Goal: Complete application form

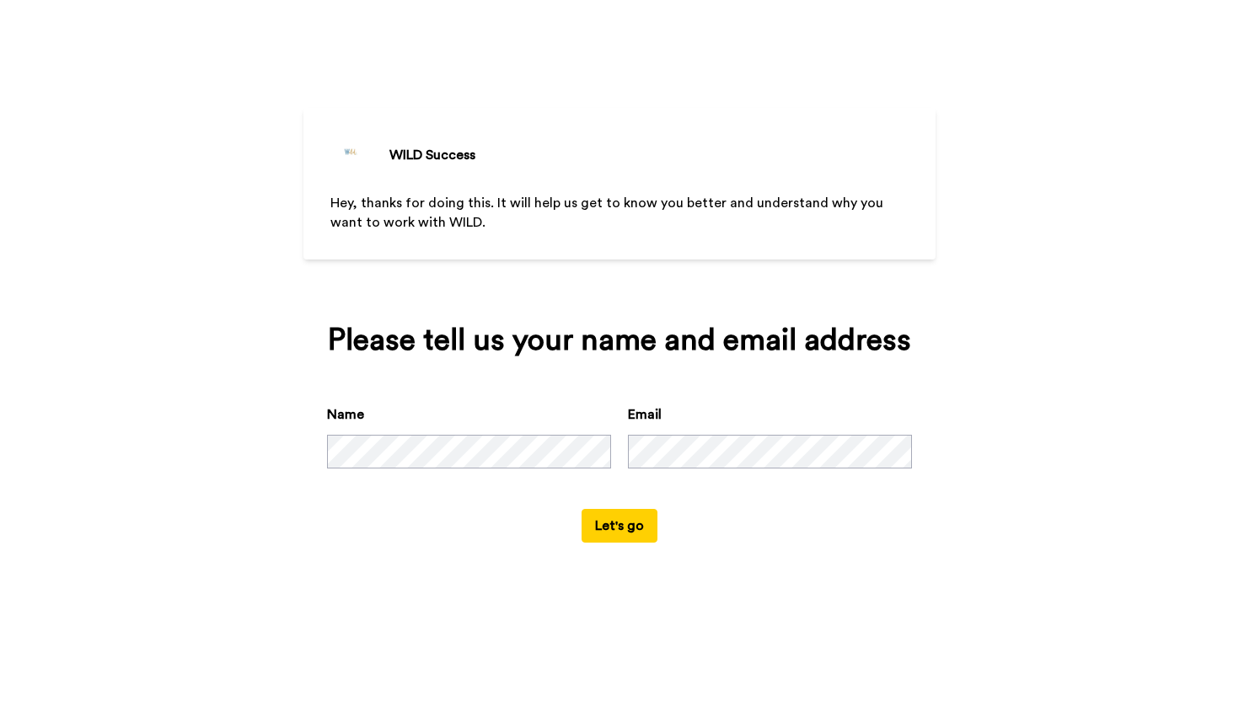
click at [603, 510] on button "Let's go" at bounding box center [619, 526] width 76 height 34
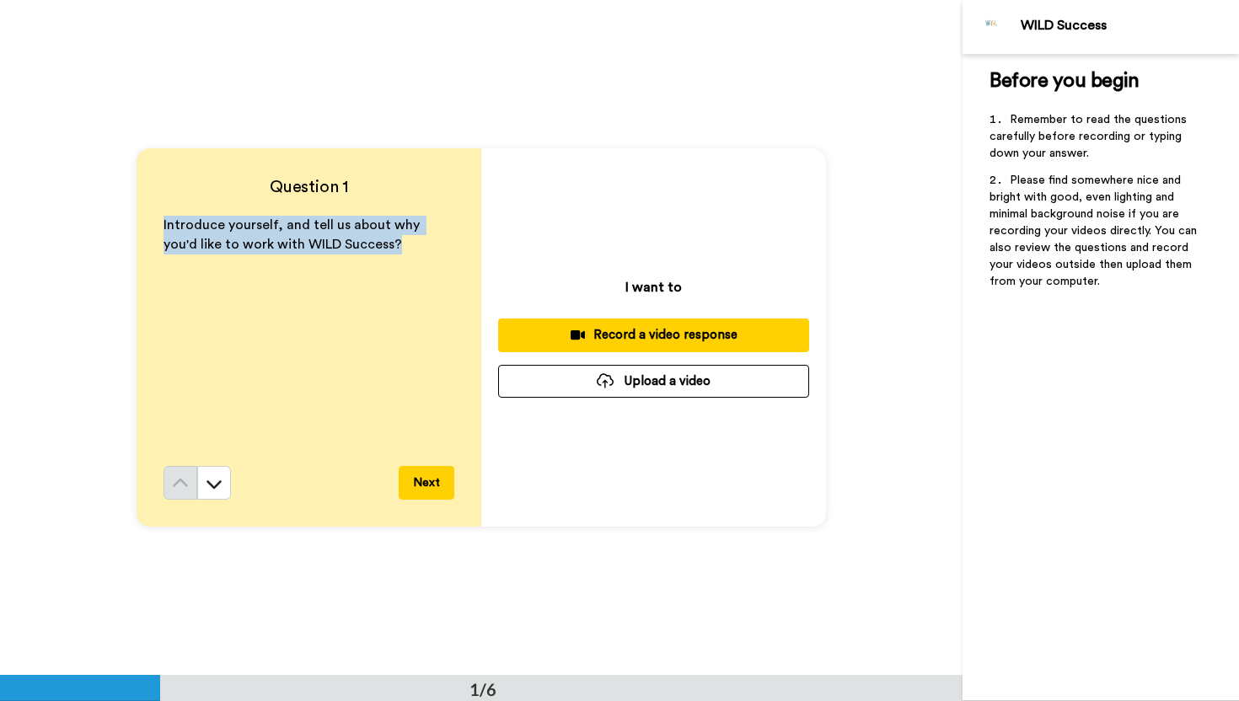
drag, startPoint x: 159, startPoint y: 224, endPoint x: 343, endPoint y: 273, distance: 190.1
click at [343, 273] on div "Question 1 Introduce yourself, and tell us about why you'd like to work with WI…" at bounding box center [308, 337] width 345 height 378
click at [214, 484] on icon at bounding box center [214, 483] width 17 height 17
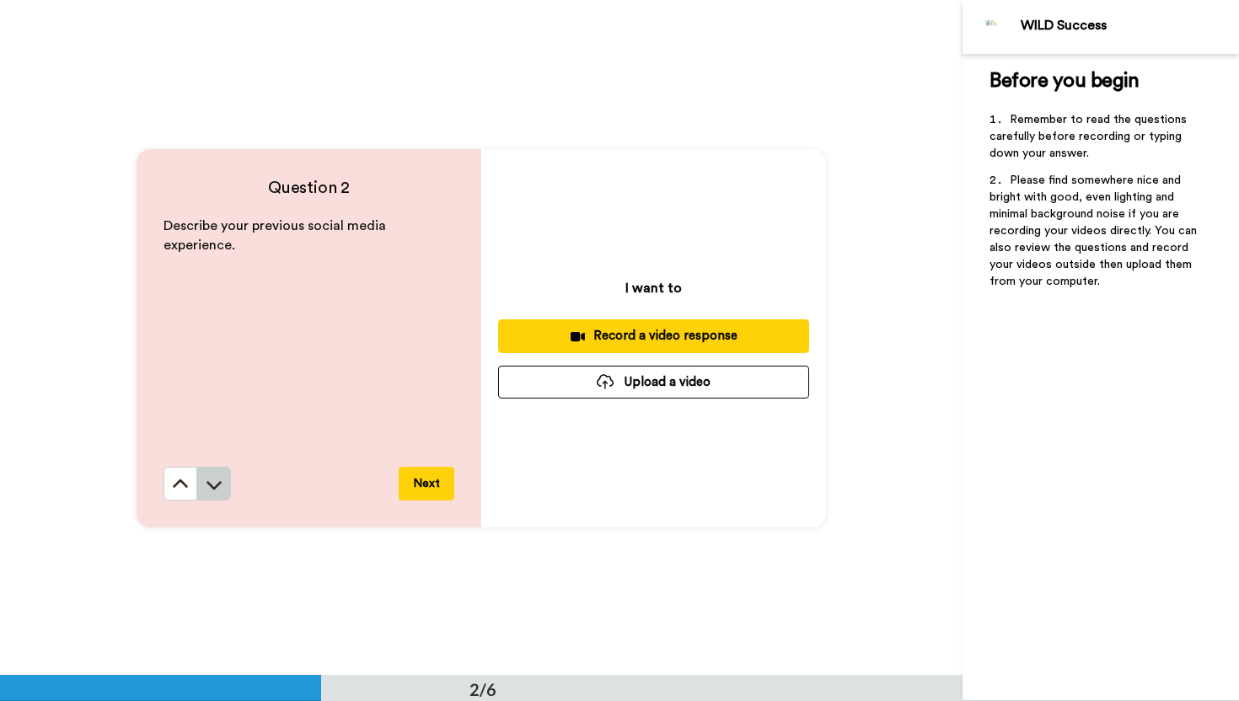
scroll to position [676, 0]
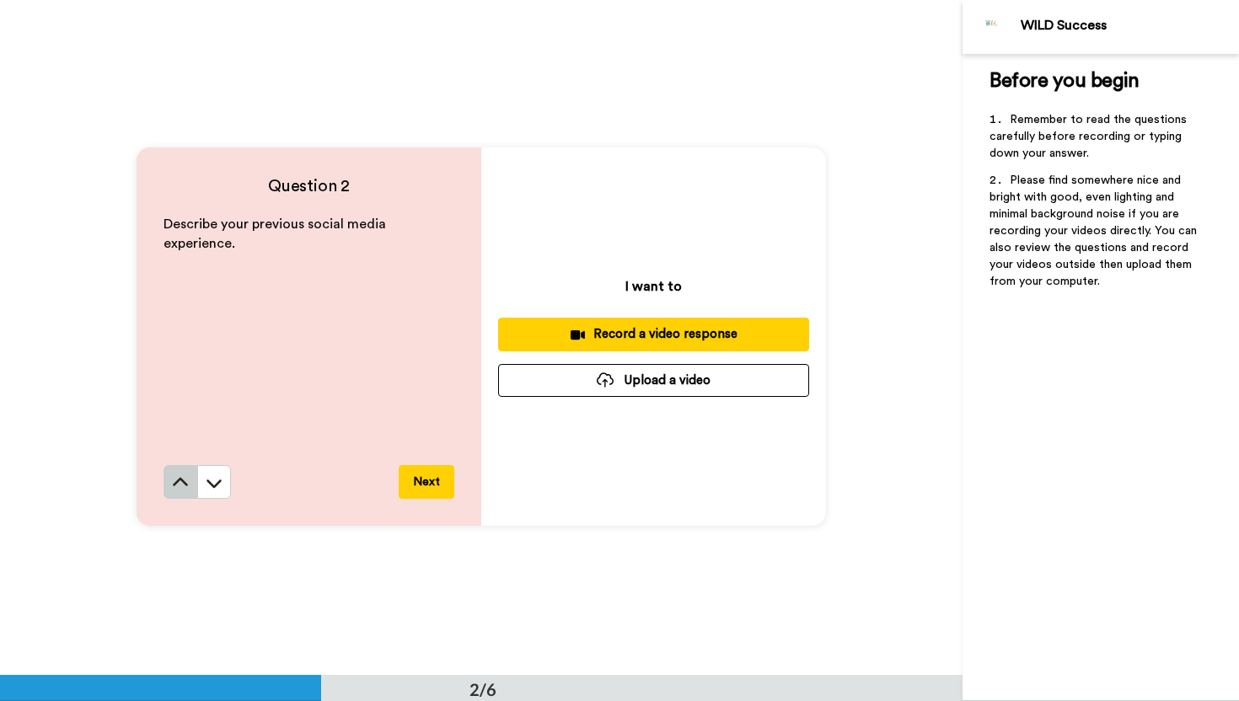
click at [186, 488] on icon at bounding box center [180, 482] width 17 height 17
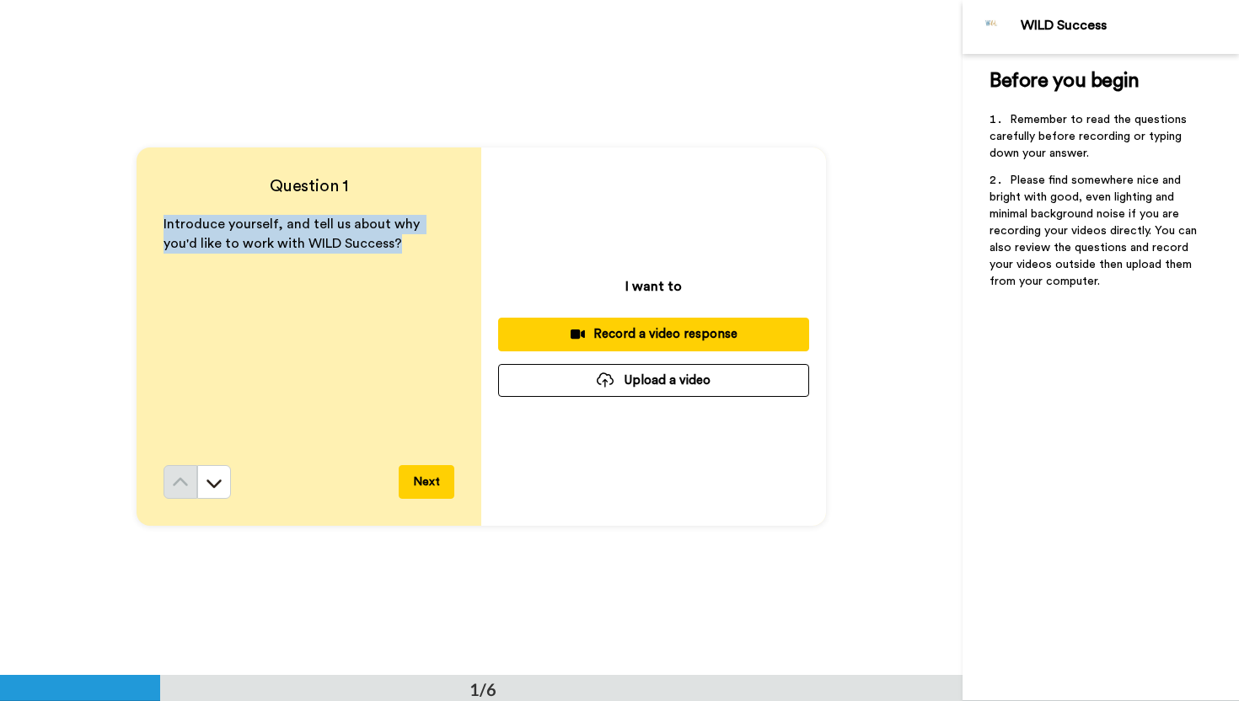
scroll to position [0, 0]
copy span "Introduce yourself, and tell us about why you'd like to work with WILD Success?"
click at [207, 487] on icon at bounding box center [214, 483] width 17 height 17
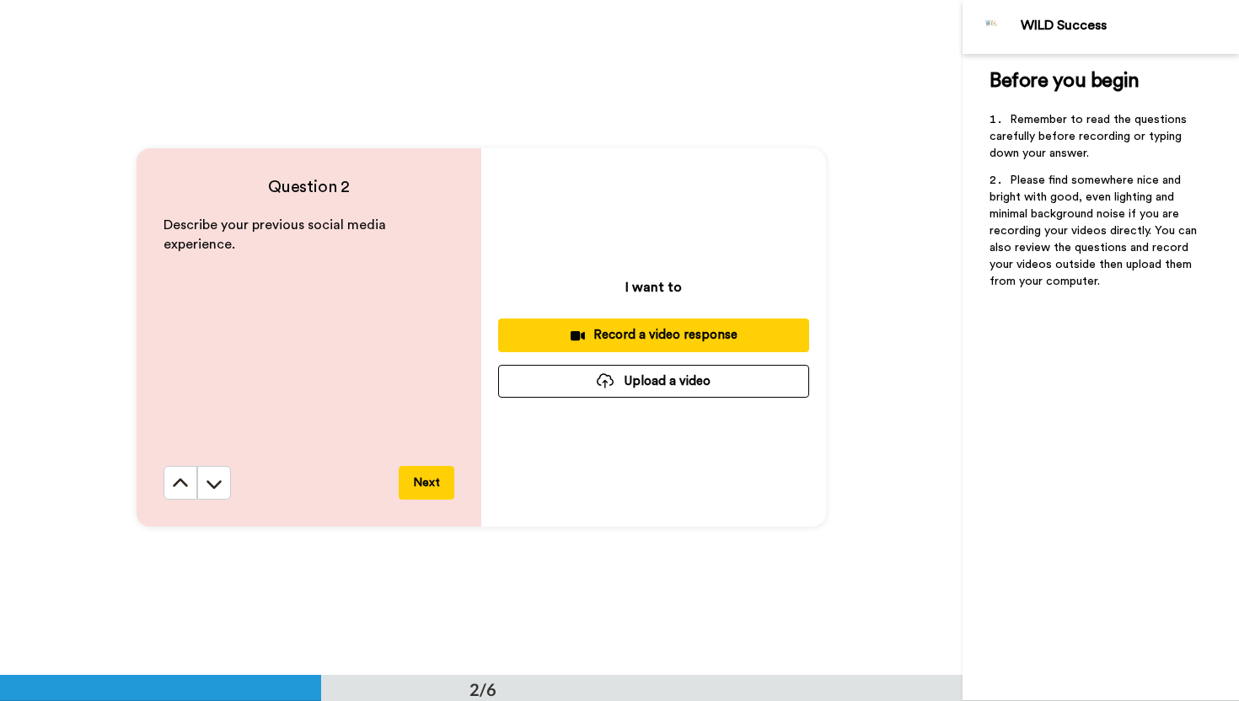
scroll to position [676, 0]
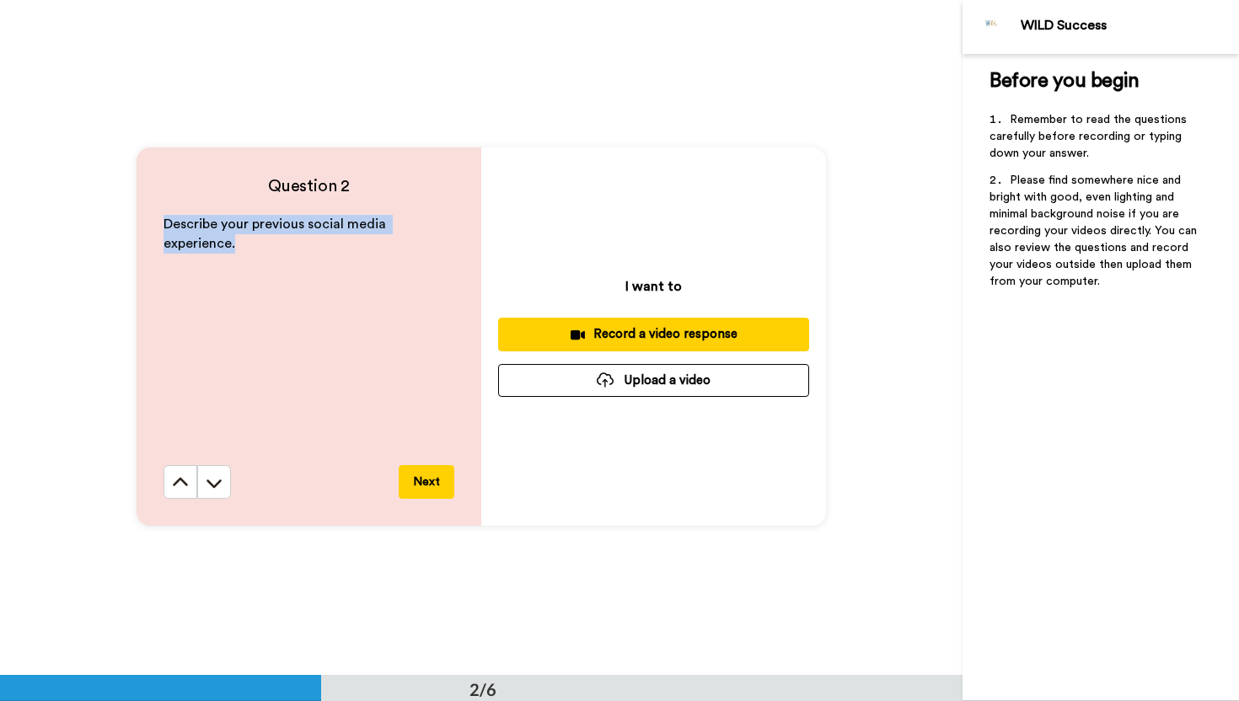
drag, startPoint x: 162, startPoint y: 228, endPoint x: 238, endPoint y: 251, distance: 79.2
click at [238, 251] on div "Question 2 Describe your previous social media experience. Next" at bounding box center [308, 336] width 345 height 378
copy span "Describe your previous social media experience."
click at [218, 468] on button at bounding box center [214, 482] width 34 height 34
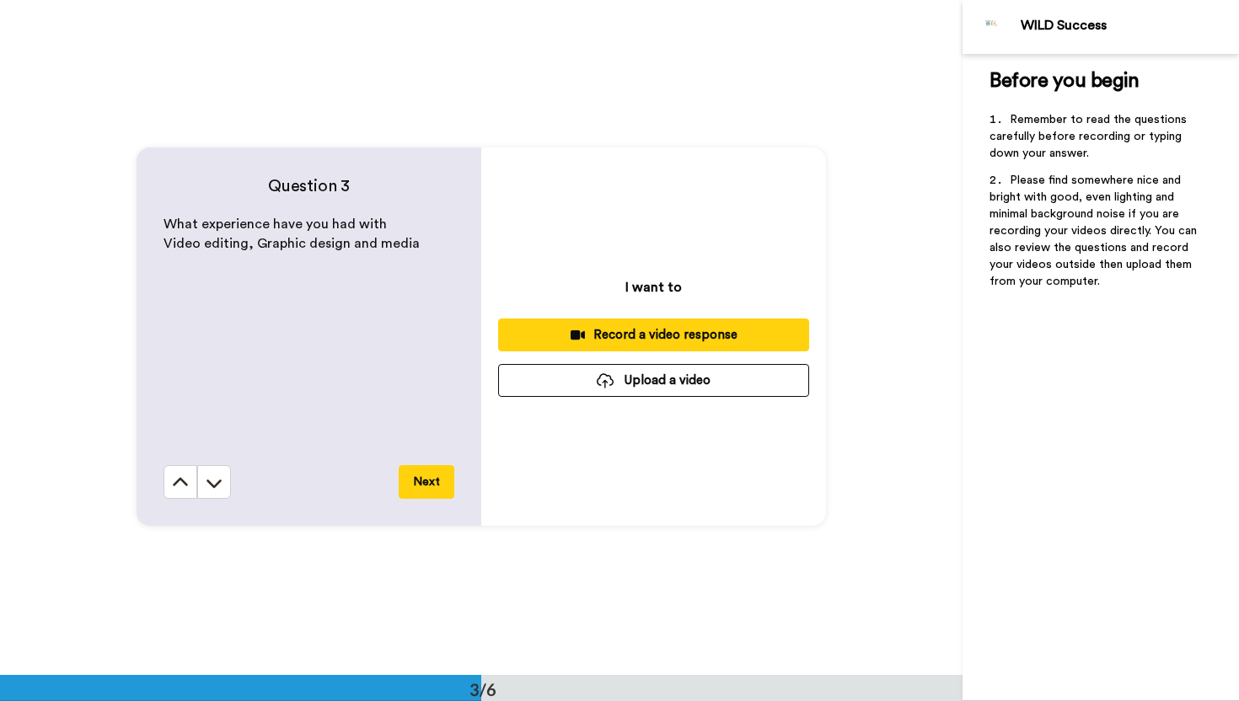
scroll to position [1351, 0]
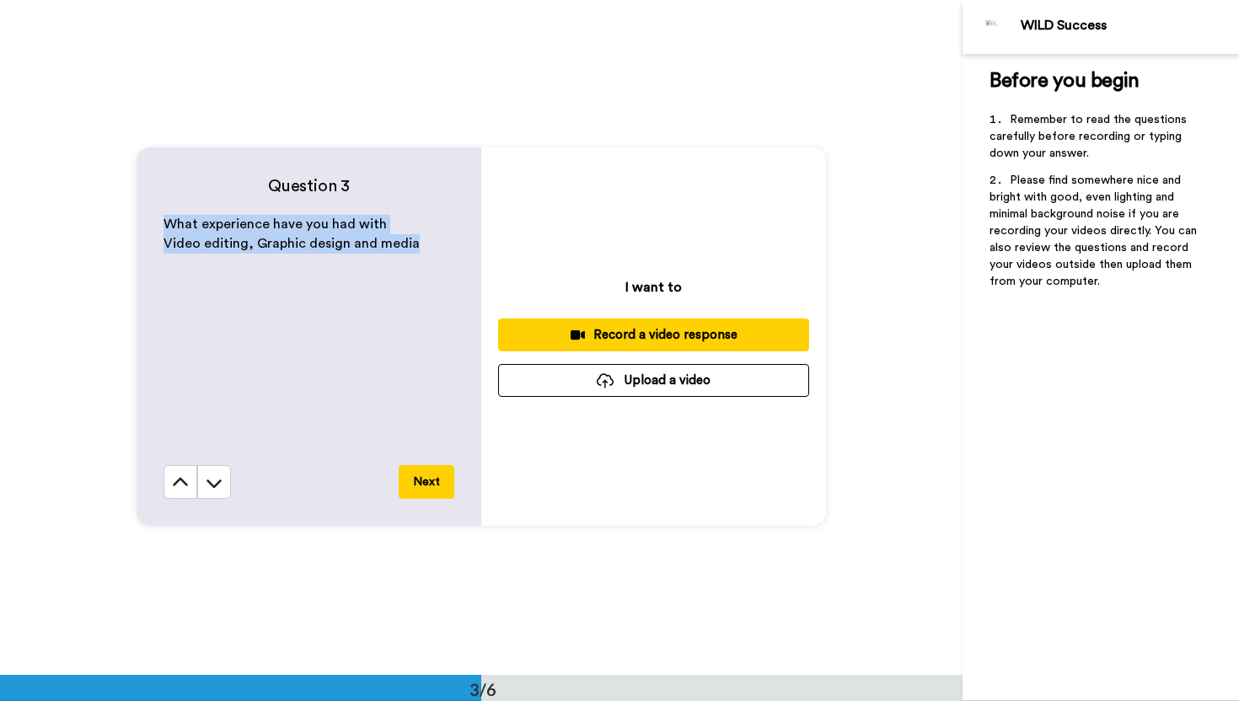
drag, startPoint x: 162, startPoint y: 222, endPoint x: 401, endPoint y: 265, distance: 243.1
click at [404, 266] on div "Question 3 What experience have you had with Video editing, Graphic design and …" at bounding box center [308, 336] width 345 height 378
copy div "What experience have you had with Video editing, Graphic design and media"
click at [212, 473] on button at bounding box center [214, 482] width 34 height 34
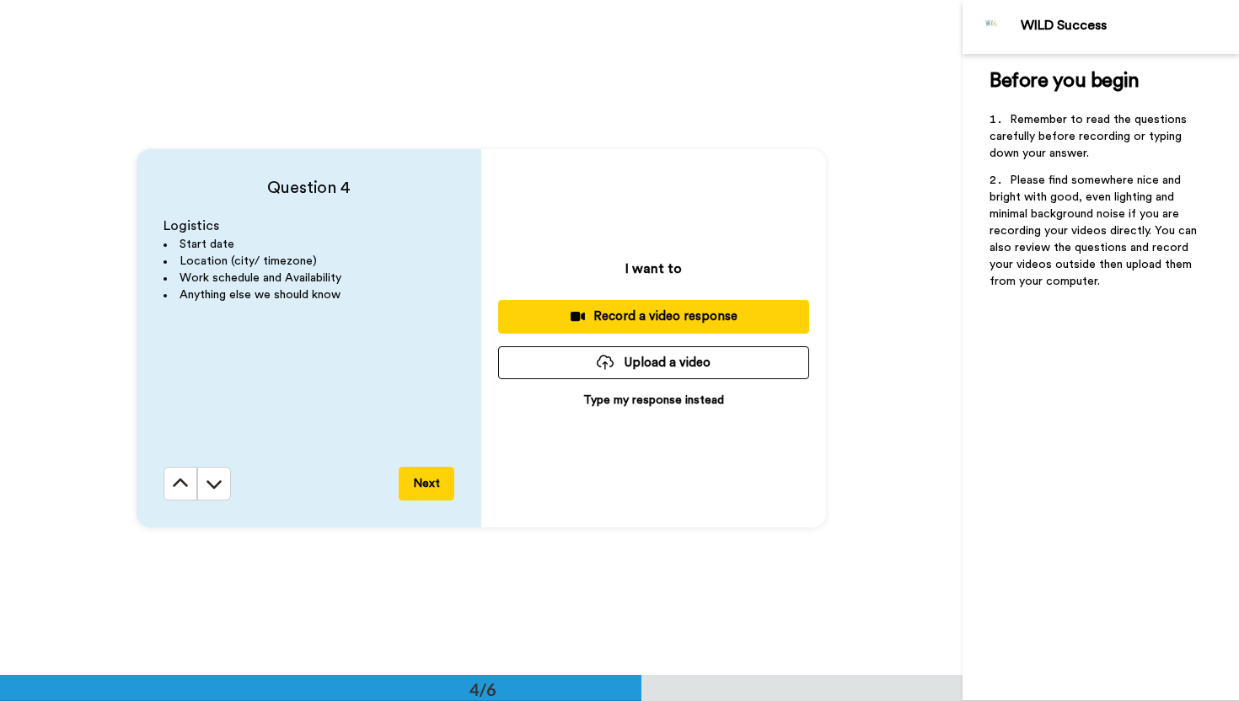
scroll to position [2025, 0]
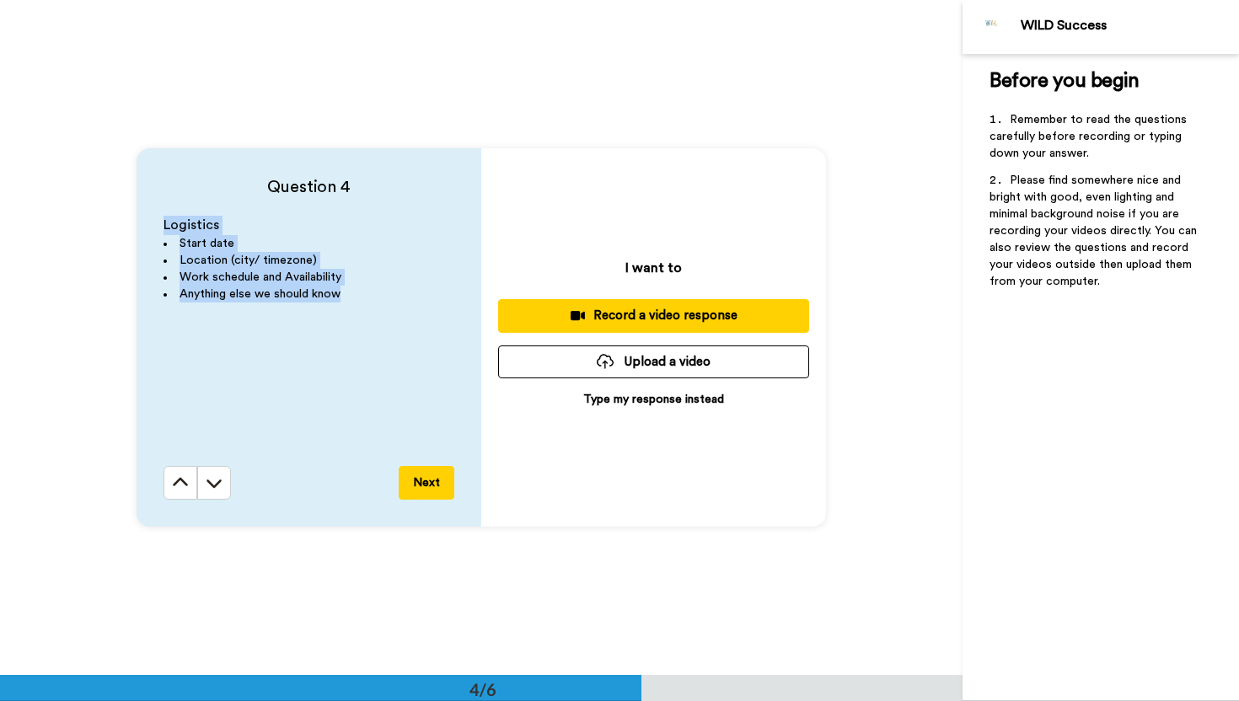
drag, startPoint x: 159, startPoint y: 218, endPoint x: 316, endPoint y: 318, distance: 185.6
click at [317, 317] on div "Question 4 Logistics Start date Location (city/ timezone) Work schedule and Ava…" at bounding box center [308, 337] width 345 height 378
copy div "Logistics Start date Location (city/ timezone) Work schedule and Availability A…"
click at [220, 480] on icon at bounding box center [213, 483] width 15 height 8
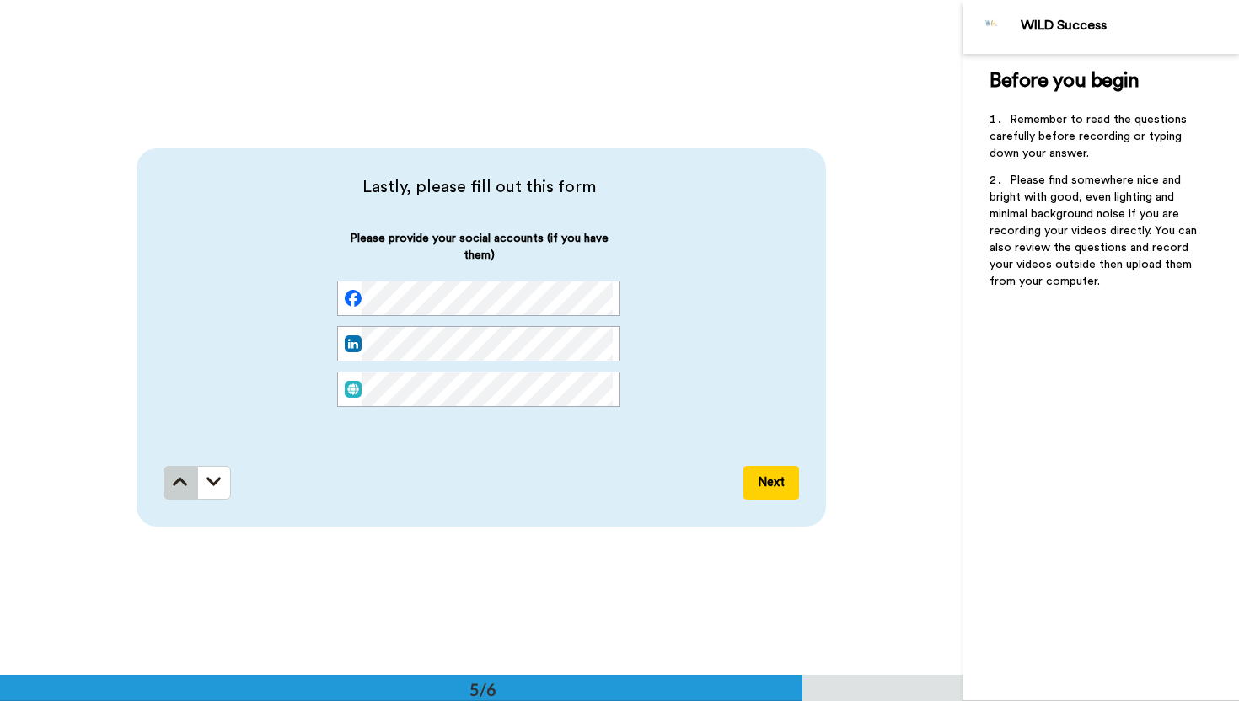
click at [185, 484] on icon at bounding box center [180, 481] width 15 height 17
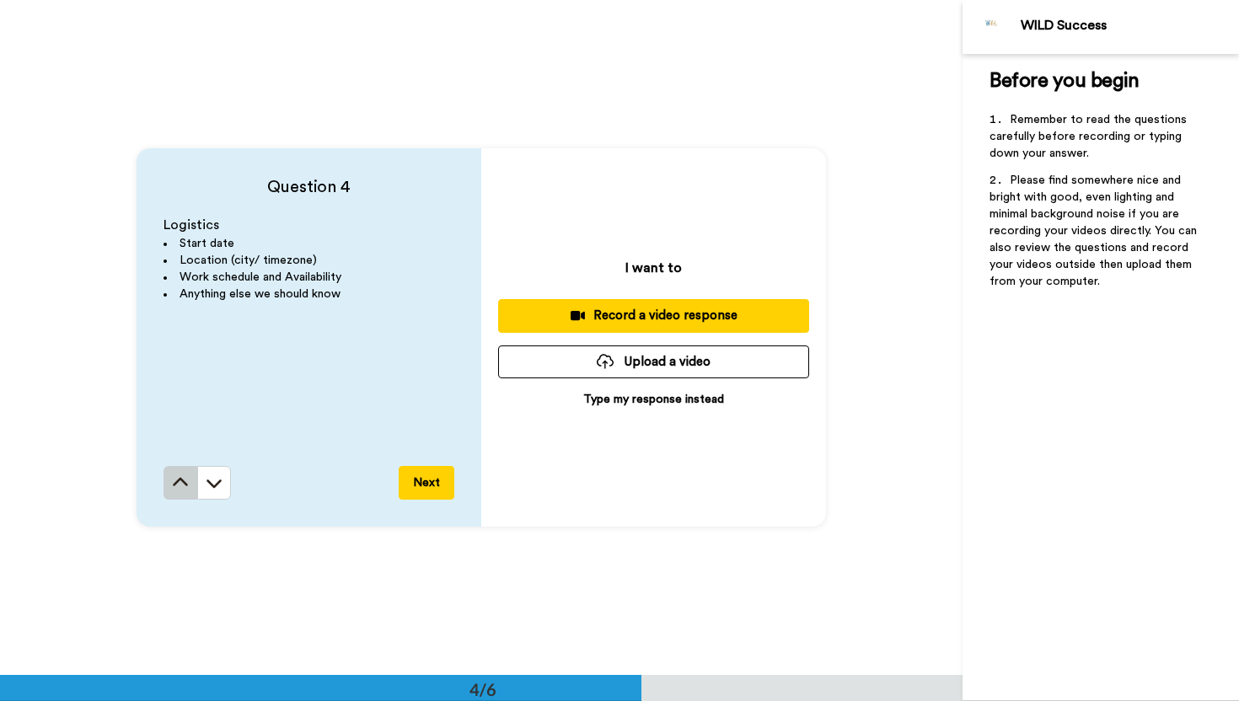
click at [179, 491] on button at bounding box center [180, 483] width 34 height 34
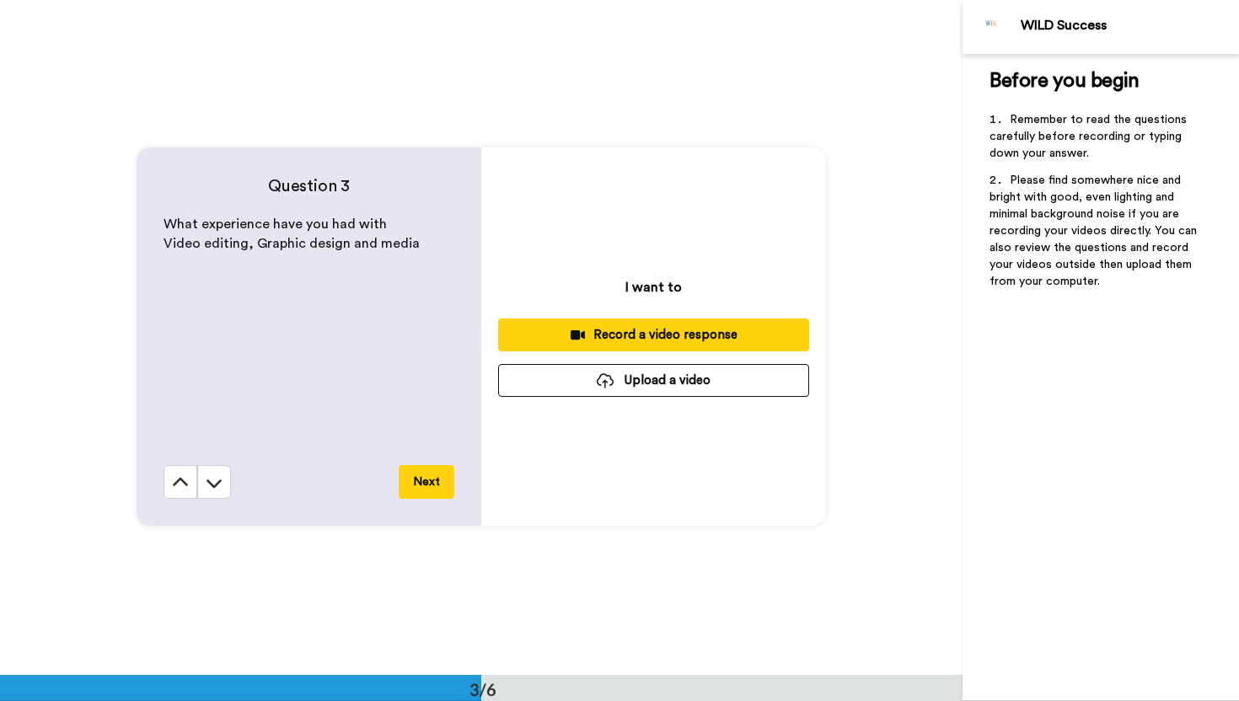
click at [179, 491] on button at bounding box center [180, 482] width 34 height 34
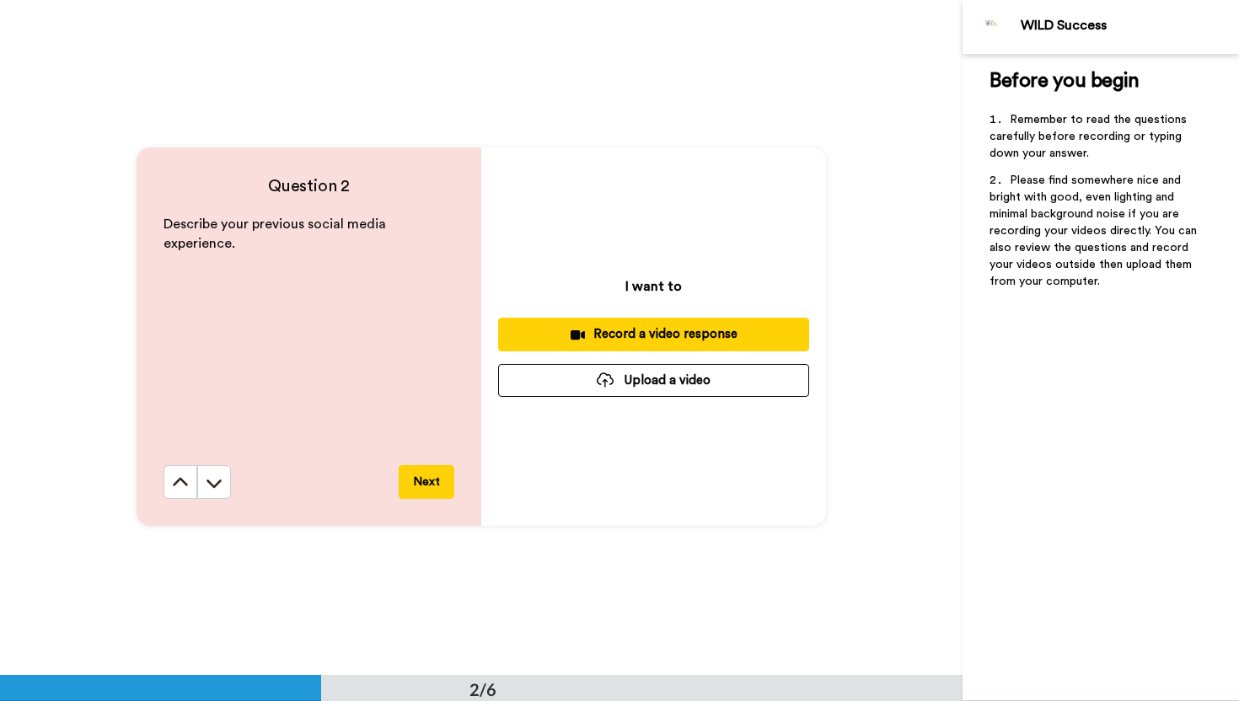
click at [179, 491] on button at bounding box center [180, 482] width 34 height 34
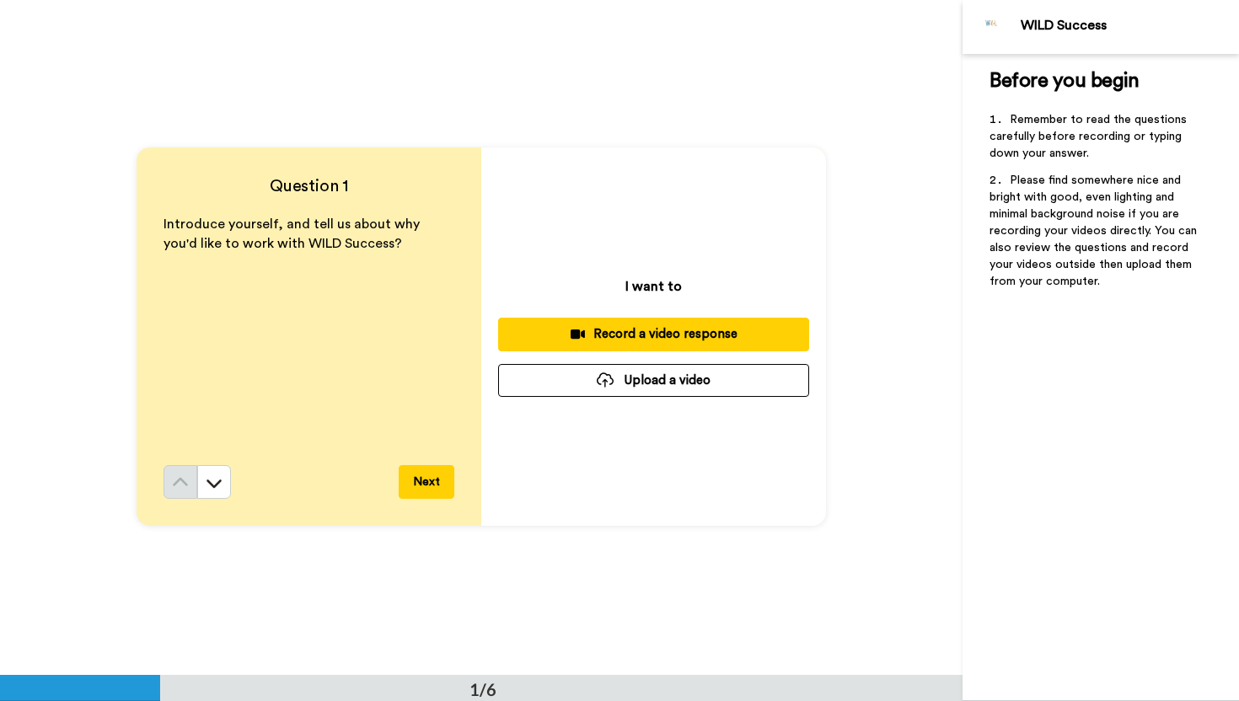
scroll to position [0, 0]
click at [649, 363] on div "I want to Record a video response Upload a video" at bounding box center [653, 337] width 345 height 378
click at [649, 365] on button "Upload a video" at bounding box center [653, 381] width 311 height 33
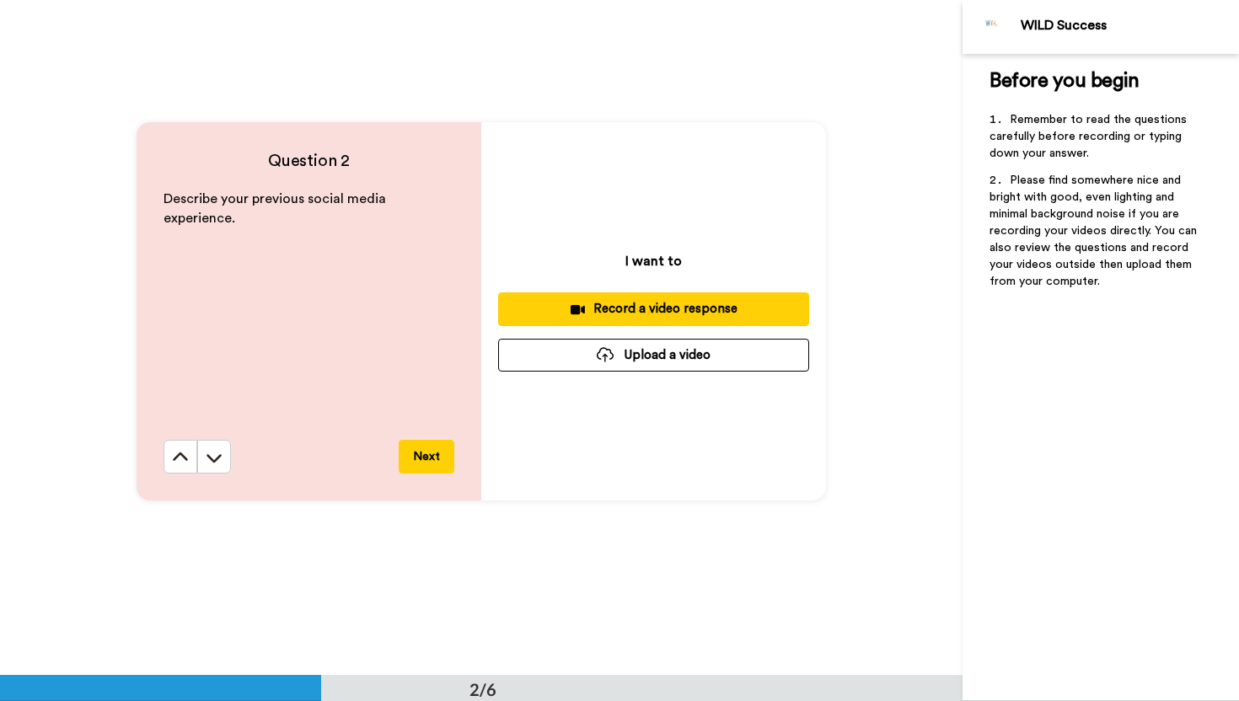
scroll to position [729, 0]
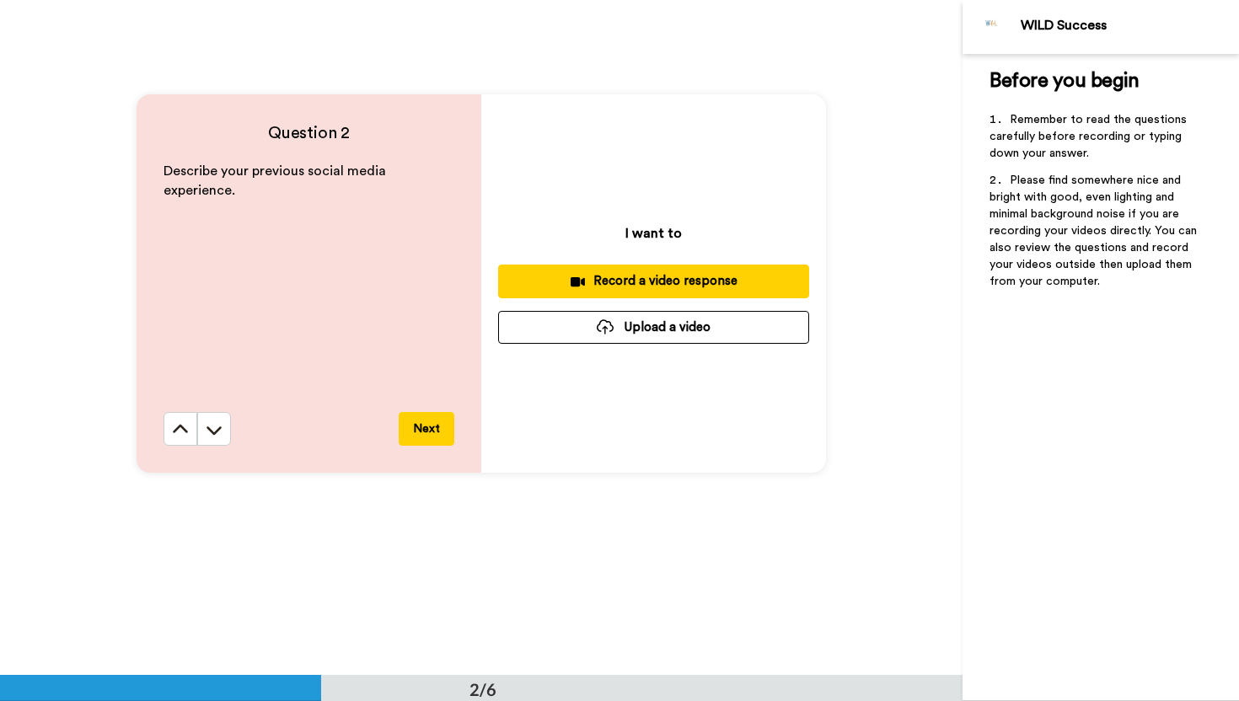
click at [618, 331] on button "Upload a video" at bounding box center [653, 327] width 311 height 33
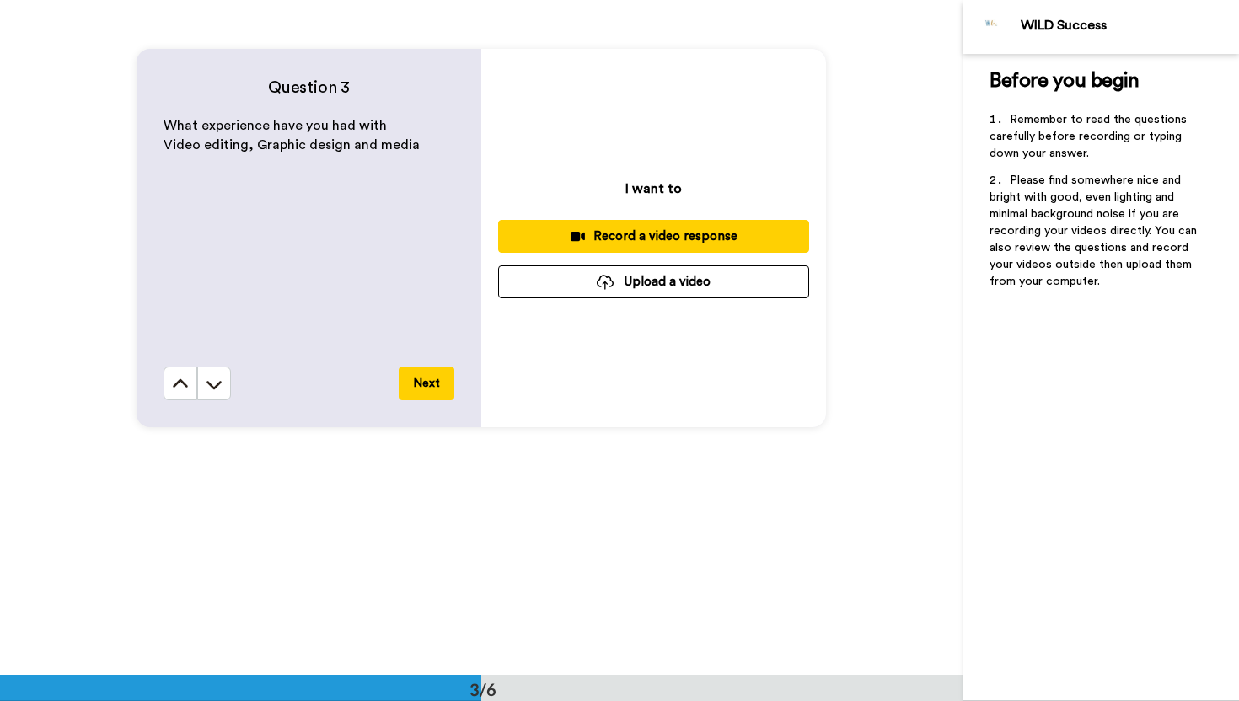
scroll to position [1464, 0]
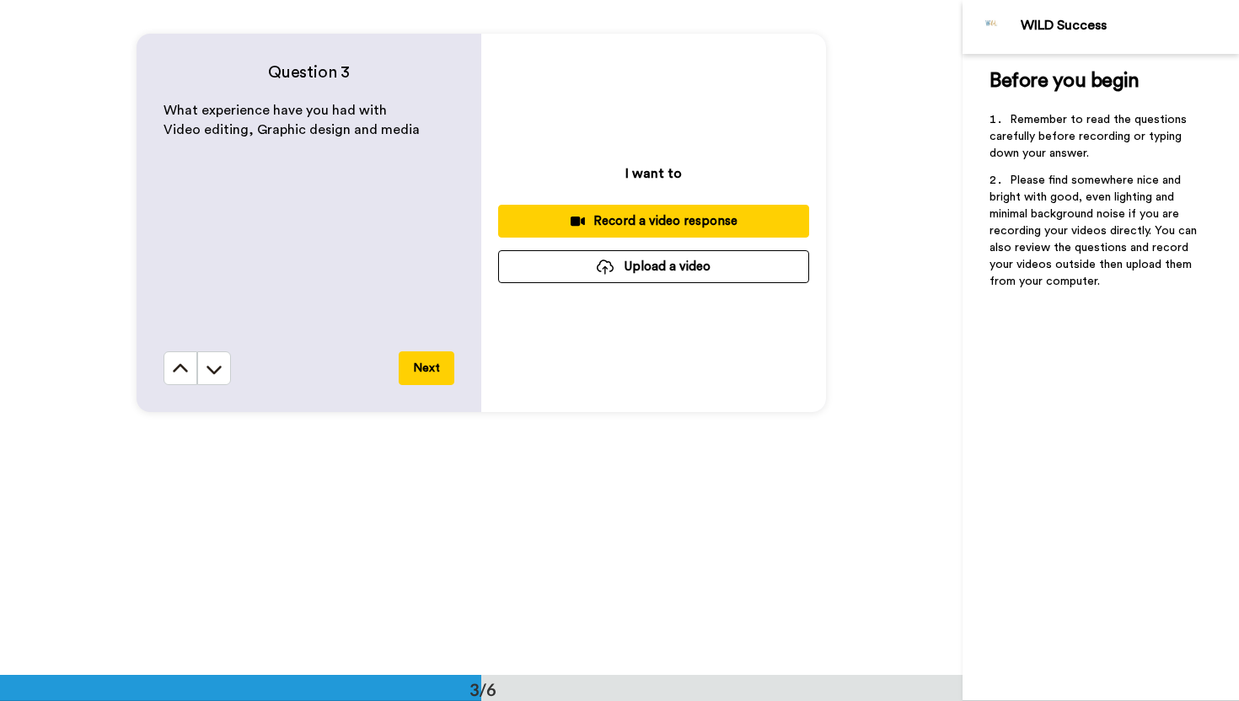
click at [549, 270] on button "Upload a video" at bounding box center [653, 266] width 311 height 33
click at [429, 373] on button "Next" at bounding box center [427, 368] width 56 height 34
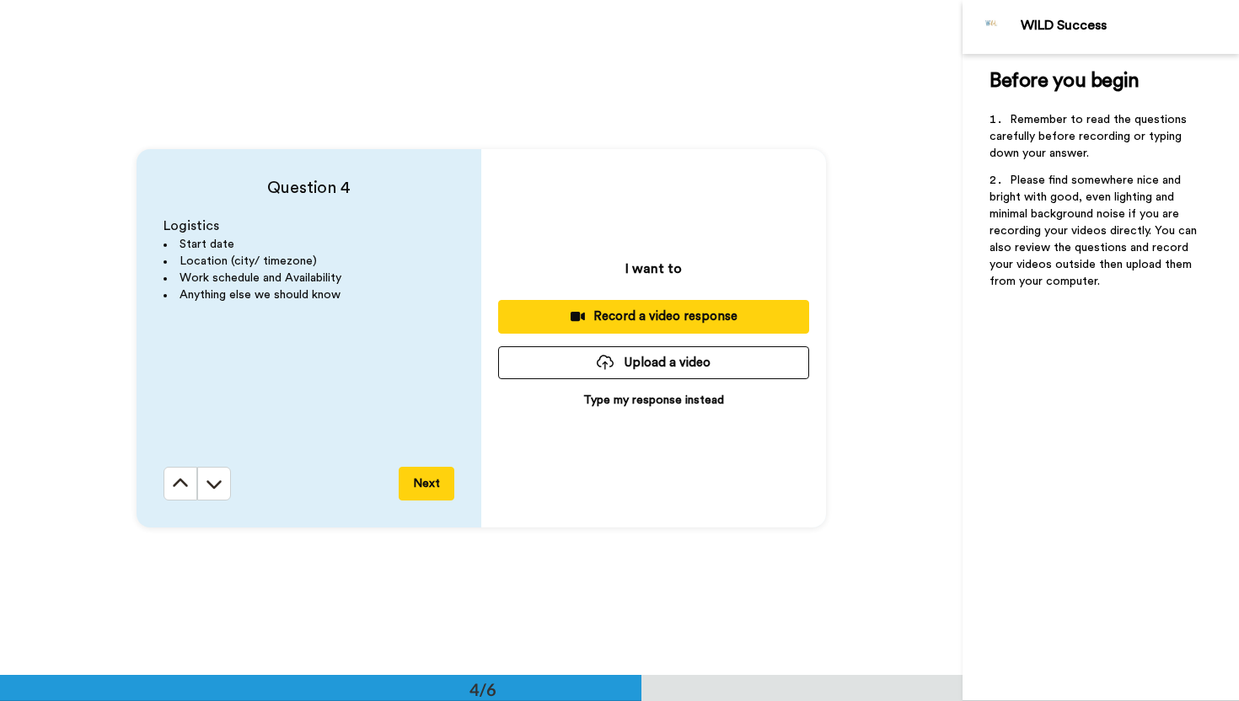
scroll to position [2025, 0]
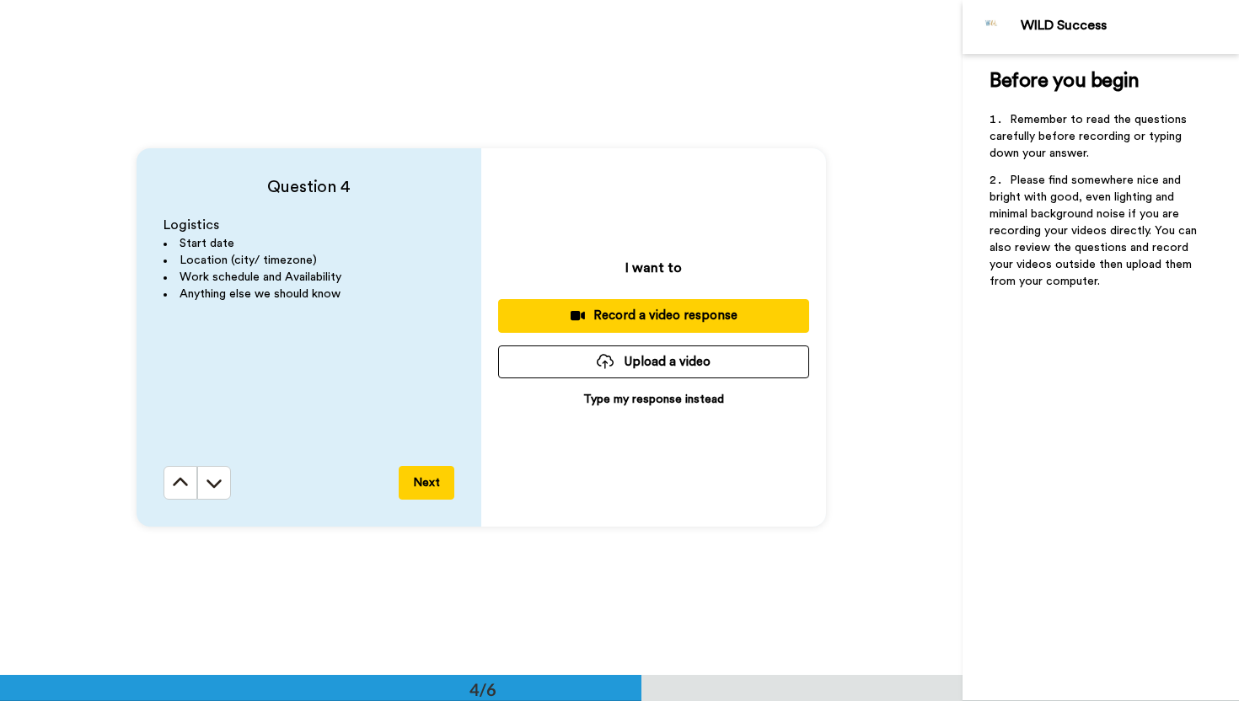
click at [607, 361] on div at bounding box center [605, 361] width 17 height 15
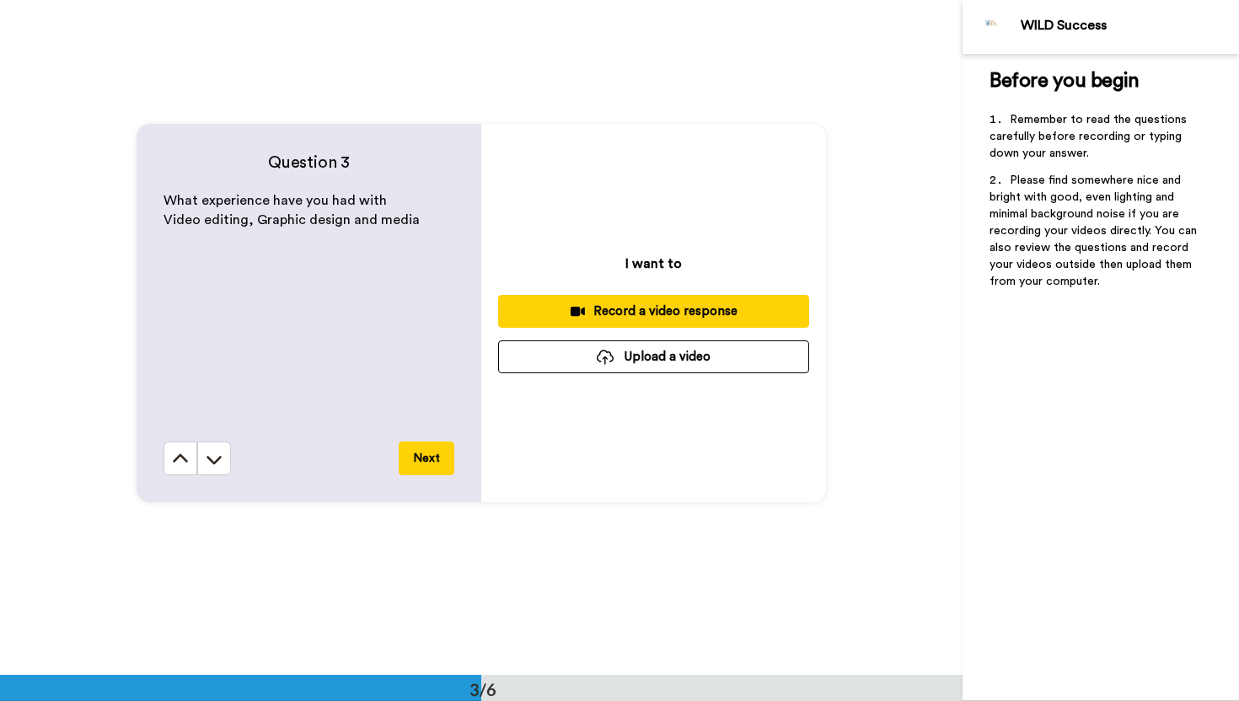
scroll to position [1373, 0]
click at [613, 361] on div at bounding box center [605, 357] width 17 height 15
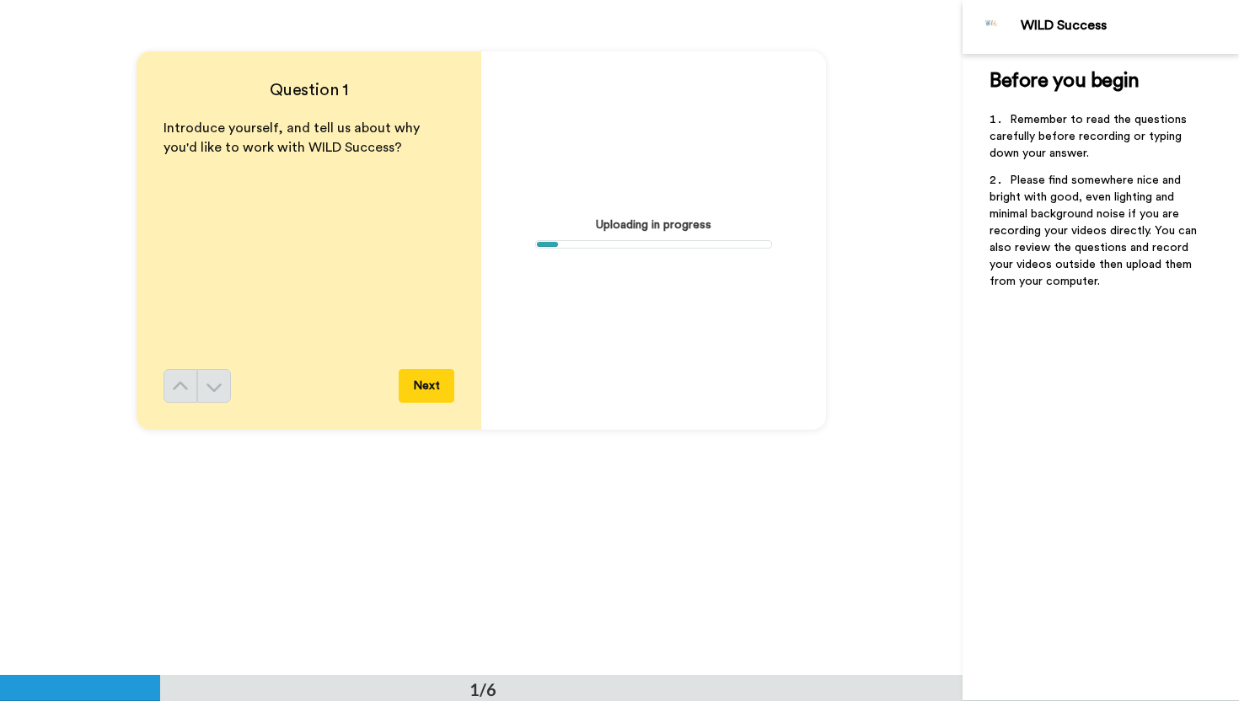
scroll to position [0, 0]
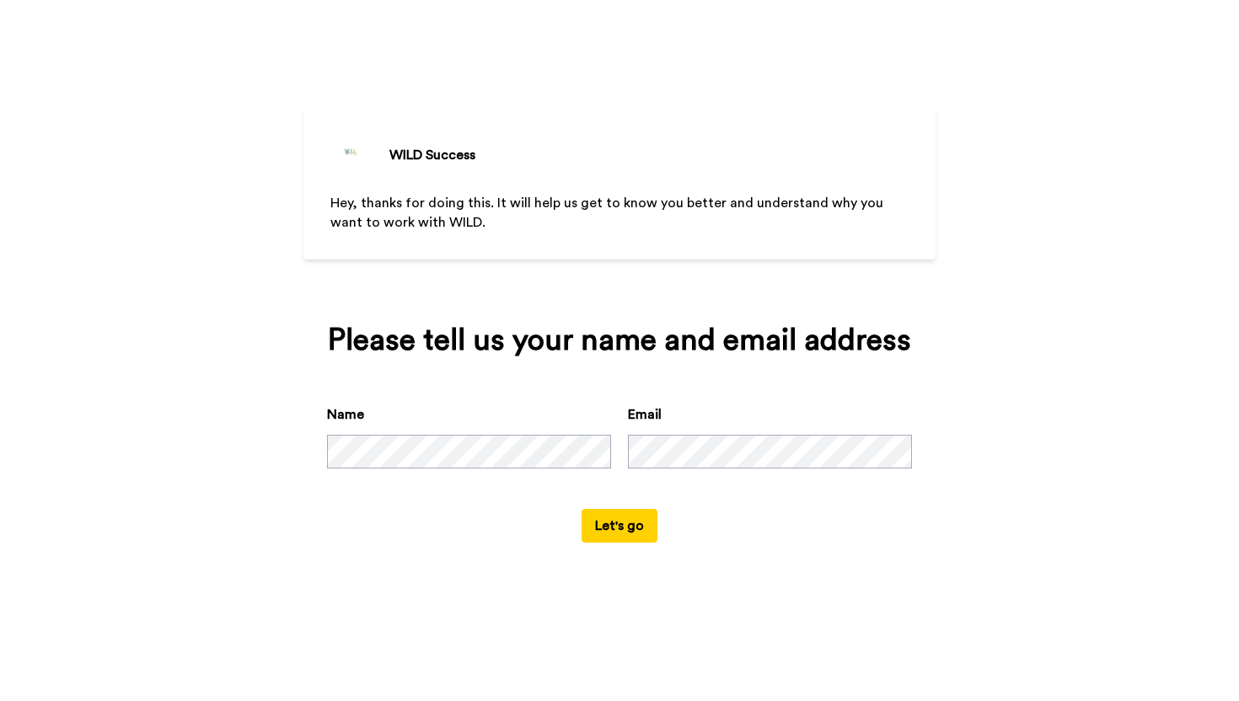
click at [625, 521] on button "Let's go" at bounding box center [619, 526] width 76 height 34
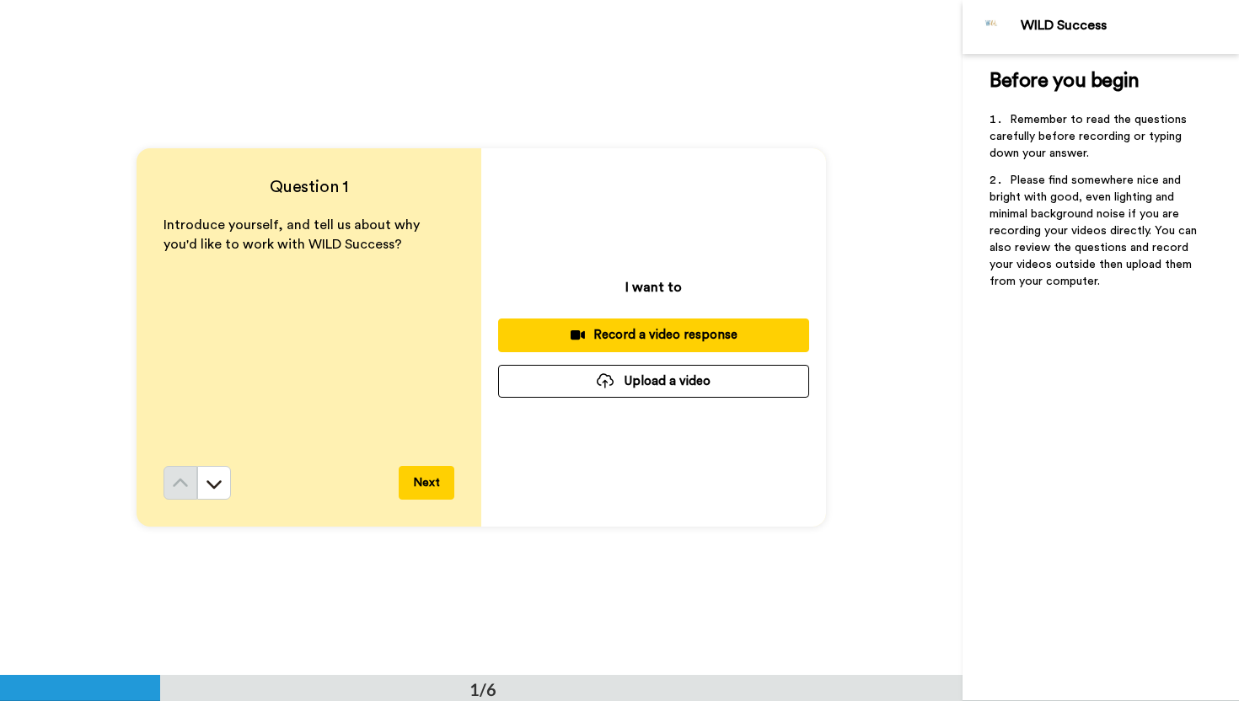
click at [597, 394] on button "Upload a video" at bounding box center [653, 381] width 311 height 33
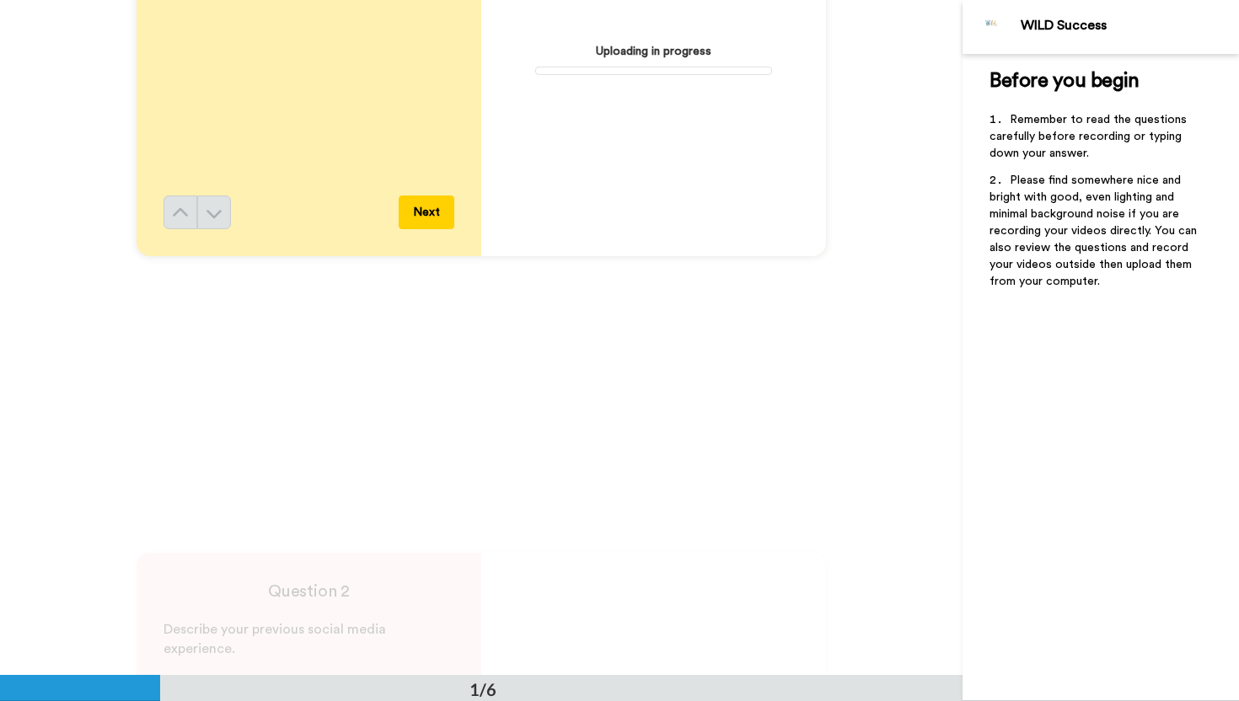
scroll to position [847, 0]
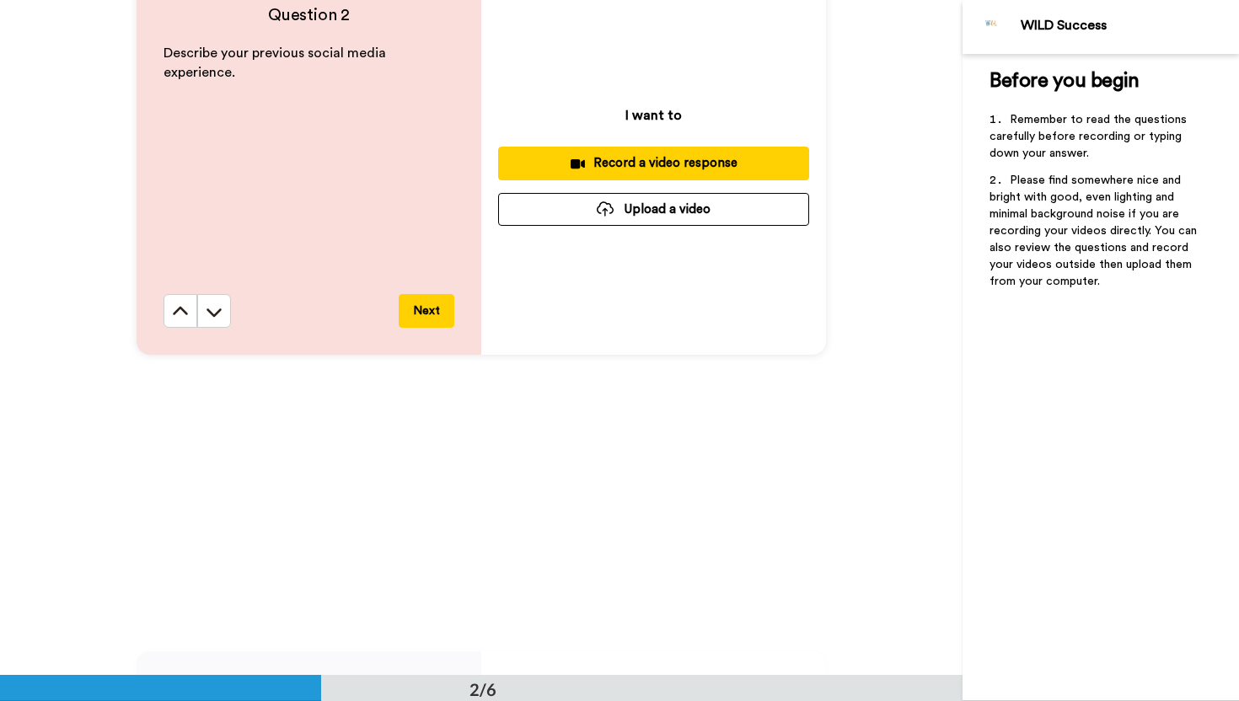
click at [642, 207] on button "Upload a video" at bounding box center [653, 209] width 311 height 33
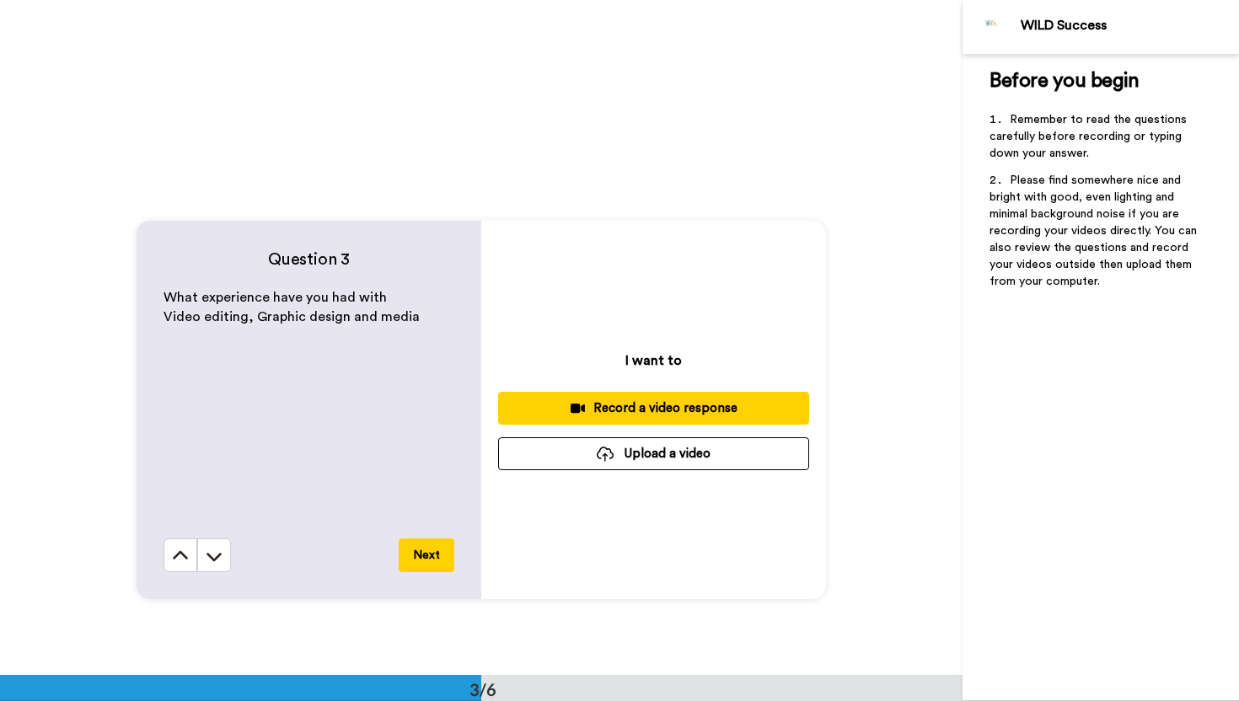
scroll to position [1302, 0]
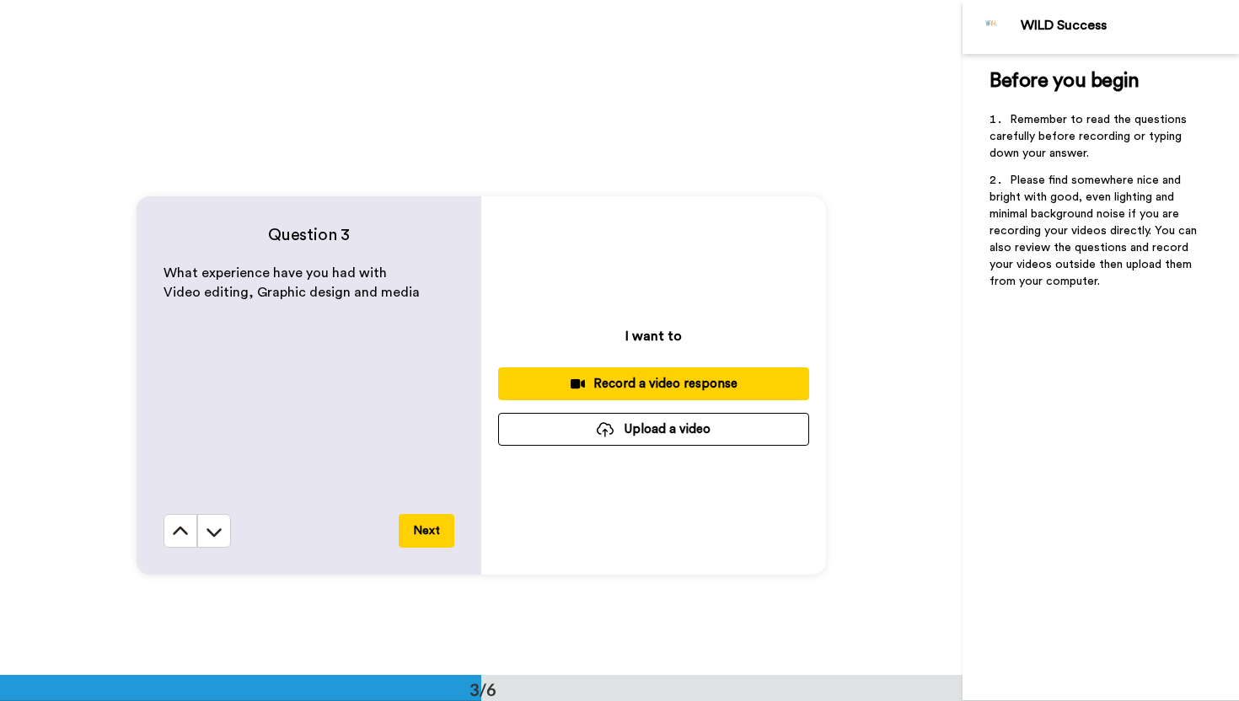
click at [559, 427] on button "Upload a video" at bounding box center [653, 429] width 311 height 33
click at [212, 531] on icon at bounding box center [214, 531] width 17 height 17
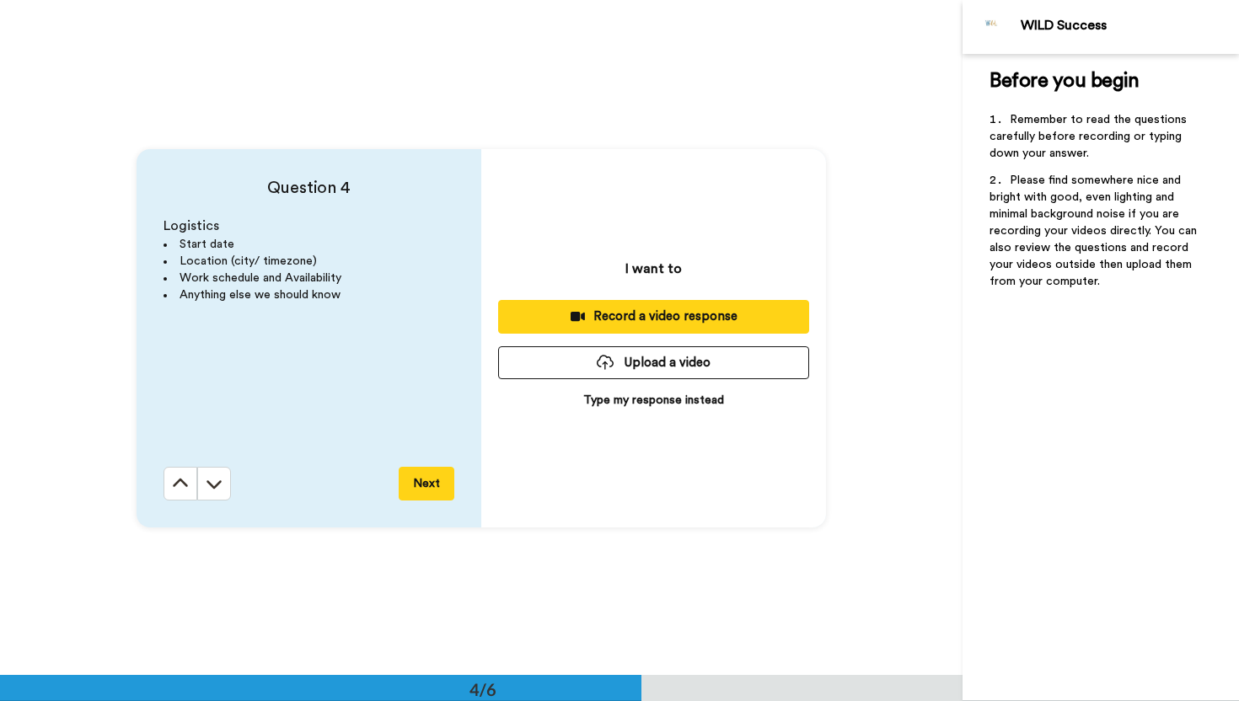
scroll to position [2025, 0]
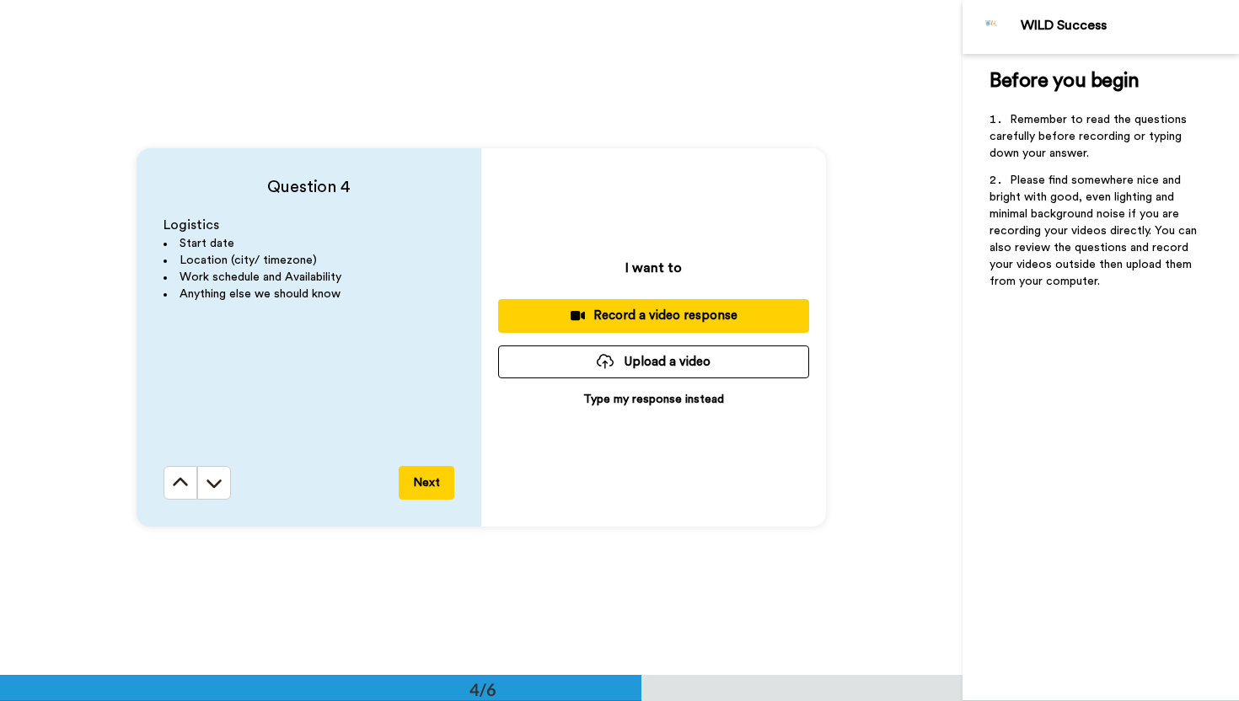
click at [669, 368] on button "Upload a video" at bounding box center [653, 361] width 311 height 33
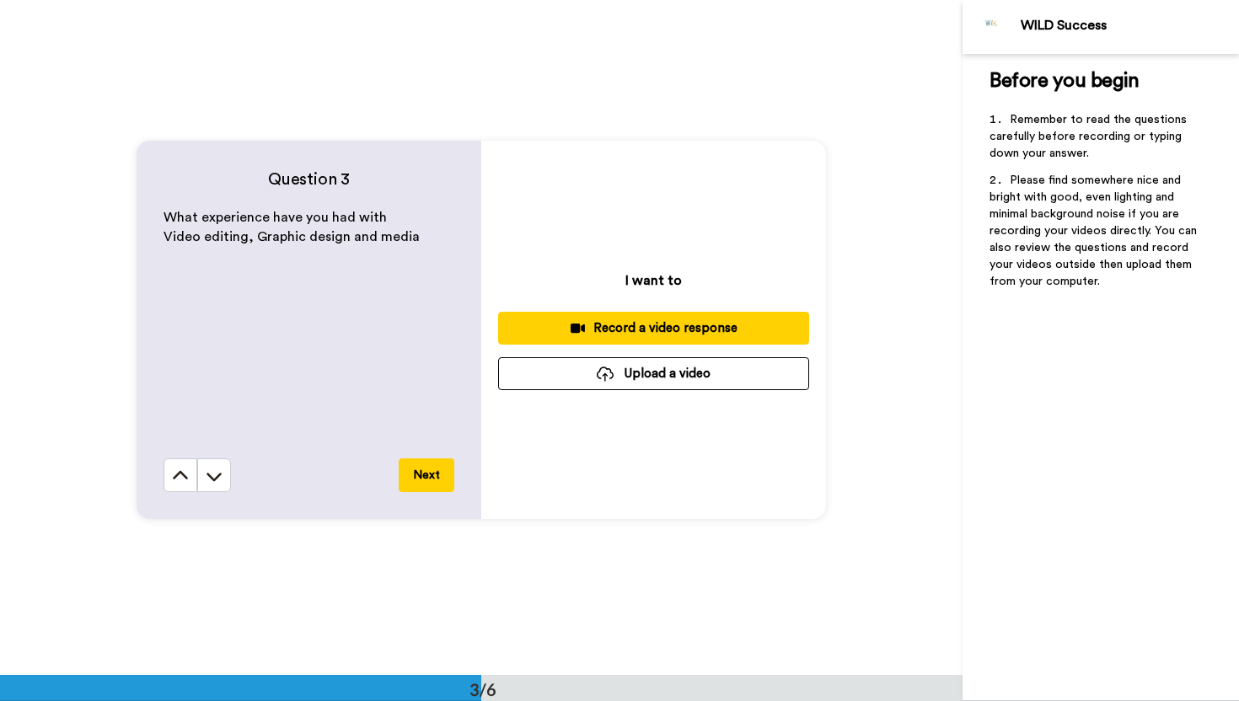
scroll to position [1353, 0]
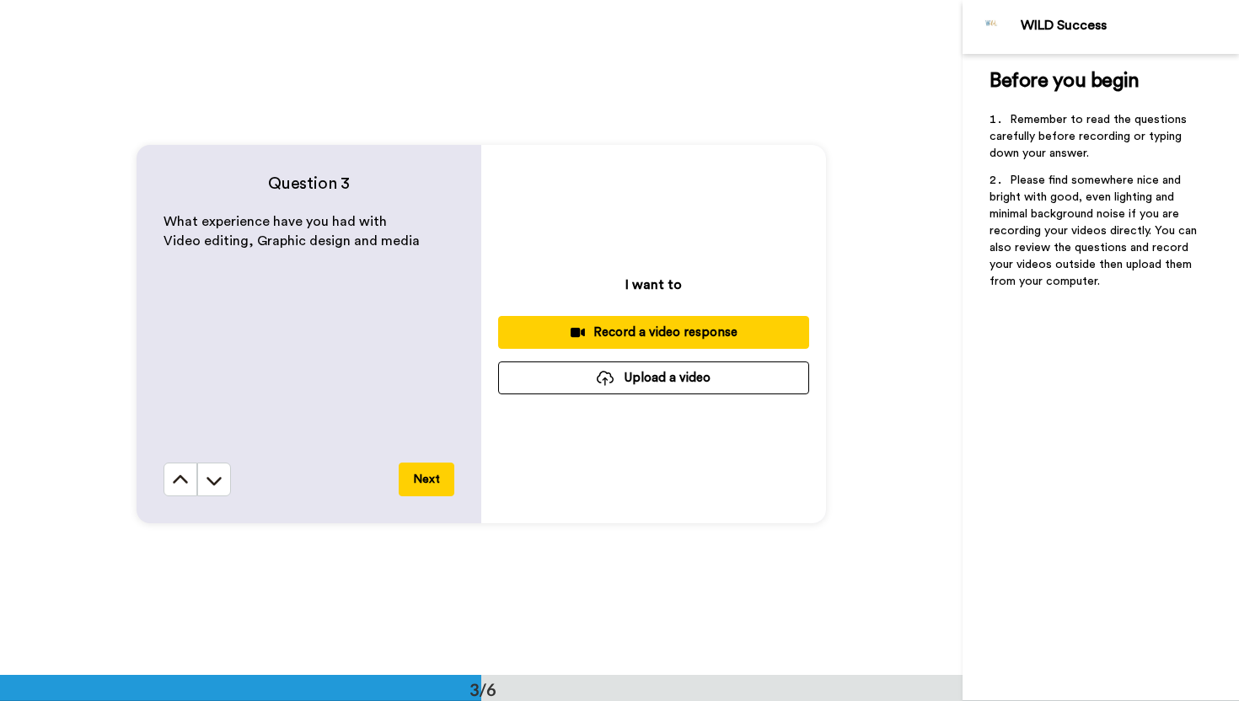
click at [699, 376] on button "Upload a video" at bounding box center [653, 377] width 311 height 33
click at [607, 388] on button "Upload a video" at bounding box center [653, 377] width 311 height 33
click at [692, 328] on div "Record a video response" at bounding box center [653, 333] width 284 height 18
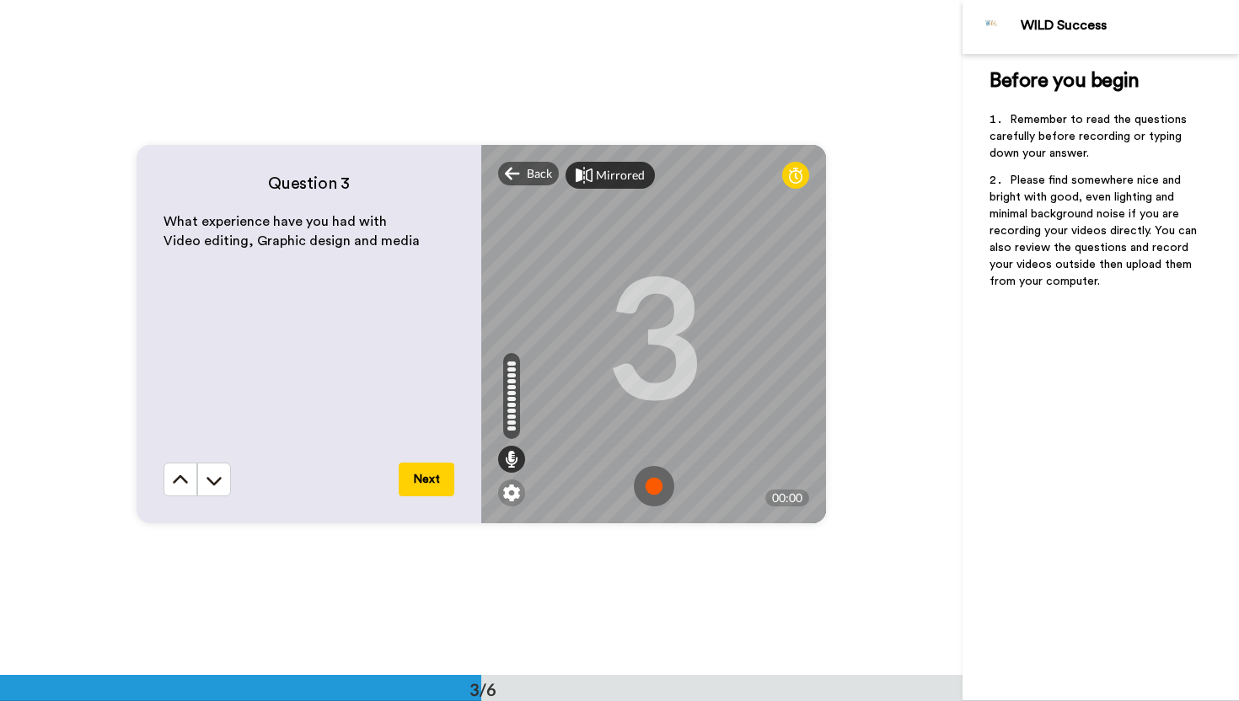
click at [605, 179] on div "Mirrored" at bounding box center [620, 175] width 49 height 17
click at [605, 179] on div "Mirror" at bounding box center [614, 175] width 36 height 17
click at [655, 477] on img at bounding box center [654, 486] width 40 height 40
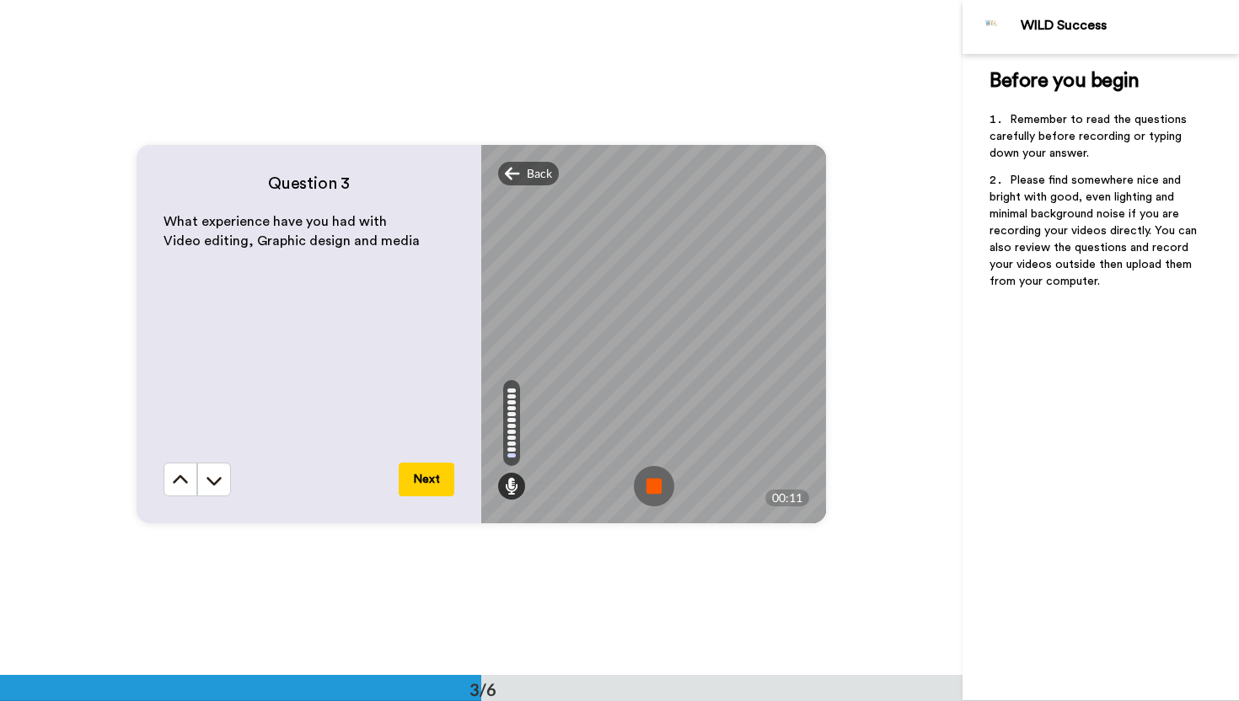
click at [655, 477] on img at bounding box center [654, 486] width 40 height 40
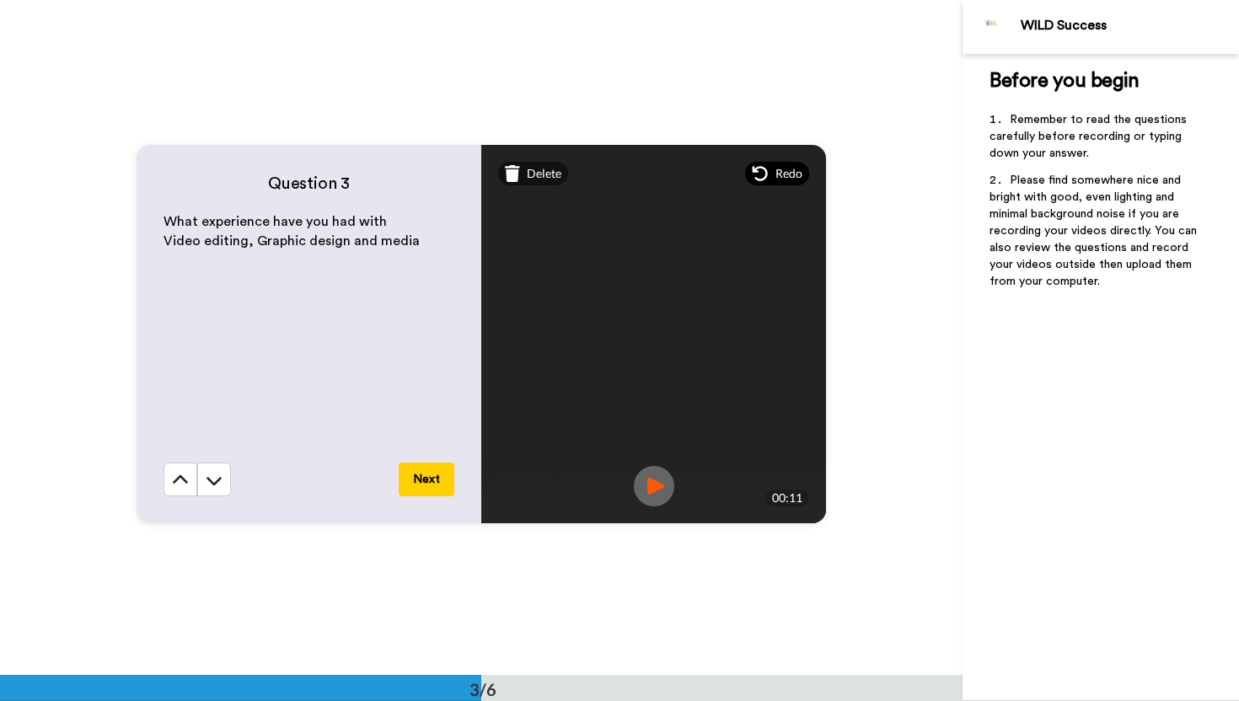
click at [784, 180] on span "Redo" at bounding box center [788, 173] width 27 height 17
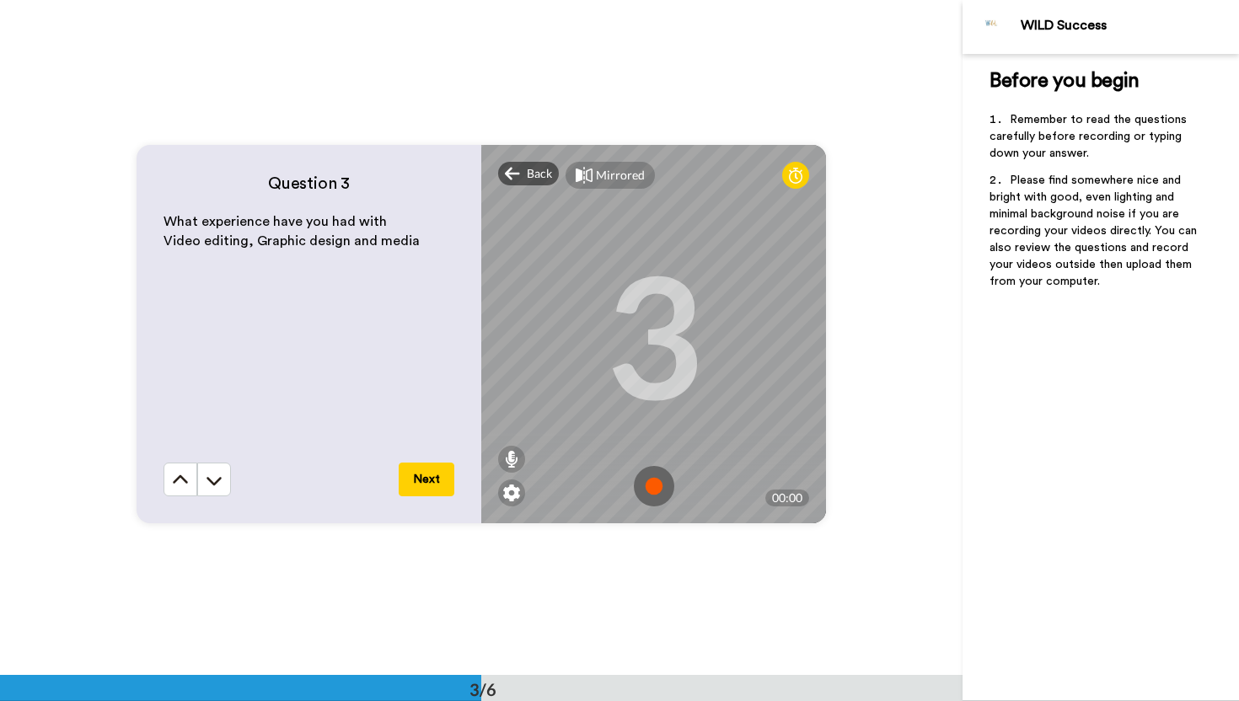
click at [649, 502] on img at bounding box center [654, 486] width 40 height 40
click at [643, 474] on img at bounding box center [654, 486] width 40 height 40
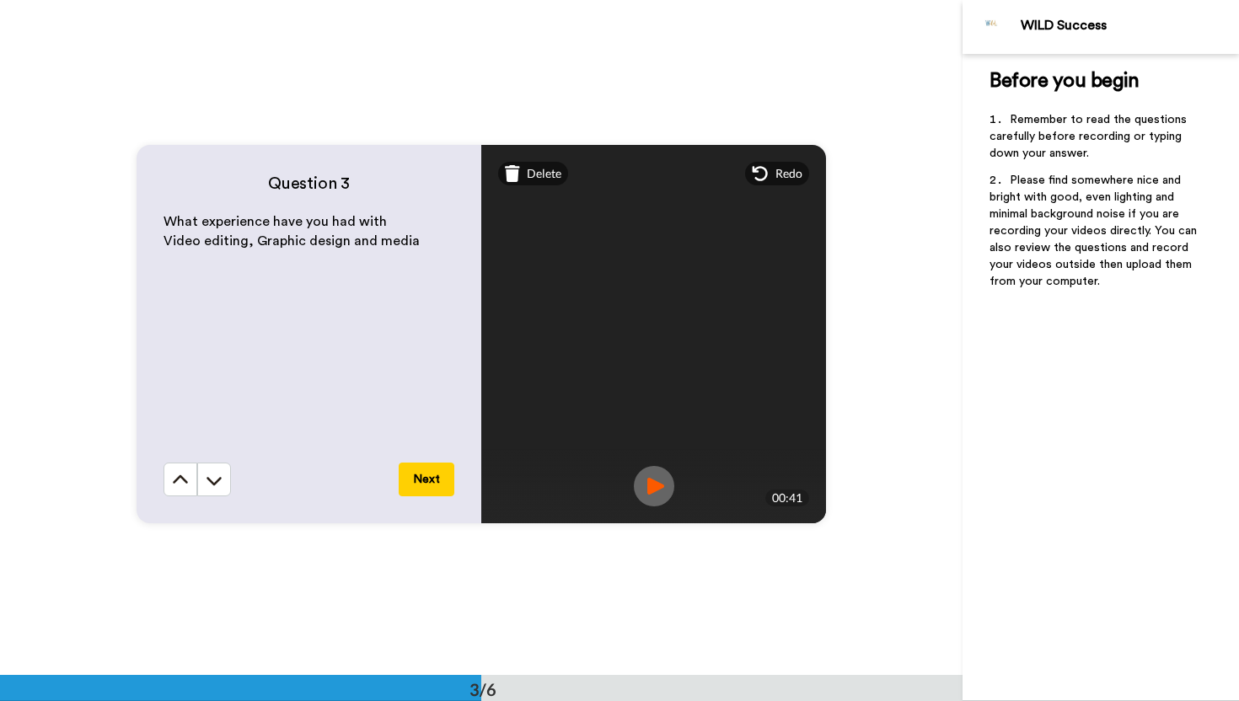
click at [655, 486] on img at bounding box center [654, 486] width 40 height 40
click at [665, 491] on img at bounding box center [654, 486] width 40 height 40
click at [527, 176] on span "Delete" at bounding box center [544, 173] width 35 height 17
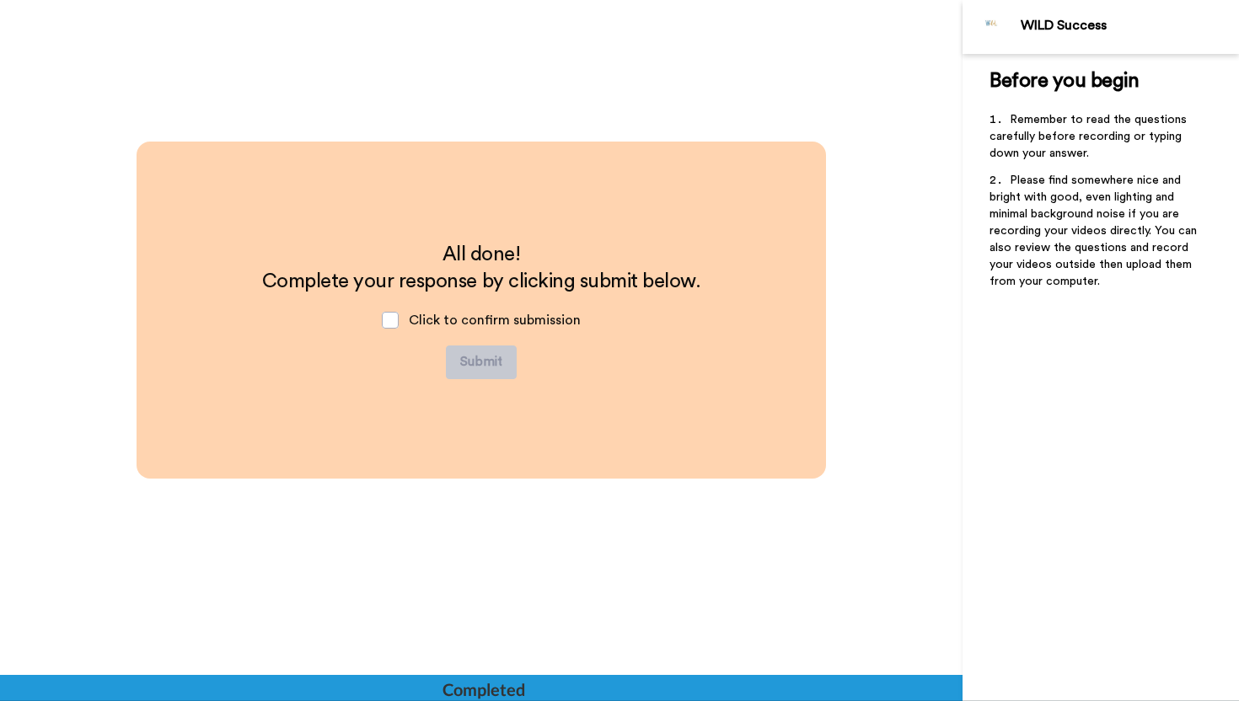
scroll to position [3234, 0]
click at [394, 323] on span at bounding box center [390, 319] width 17 height 17
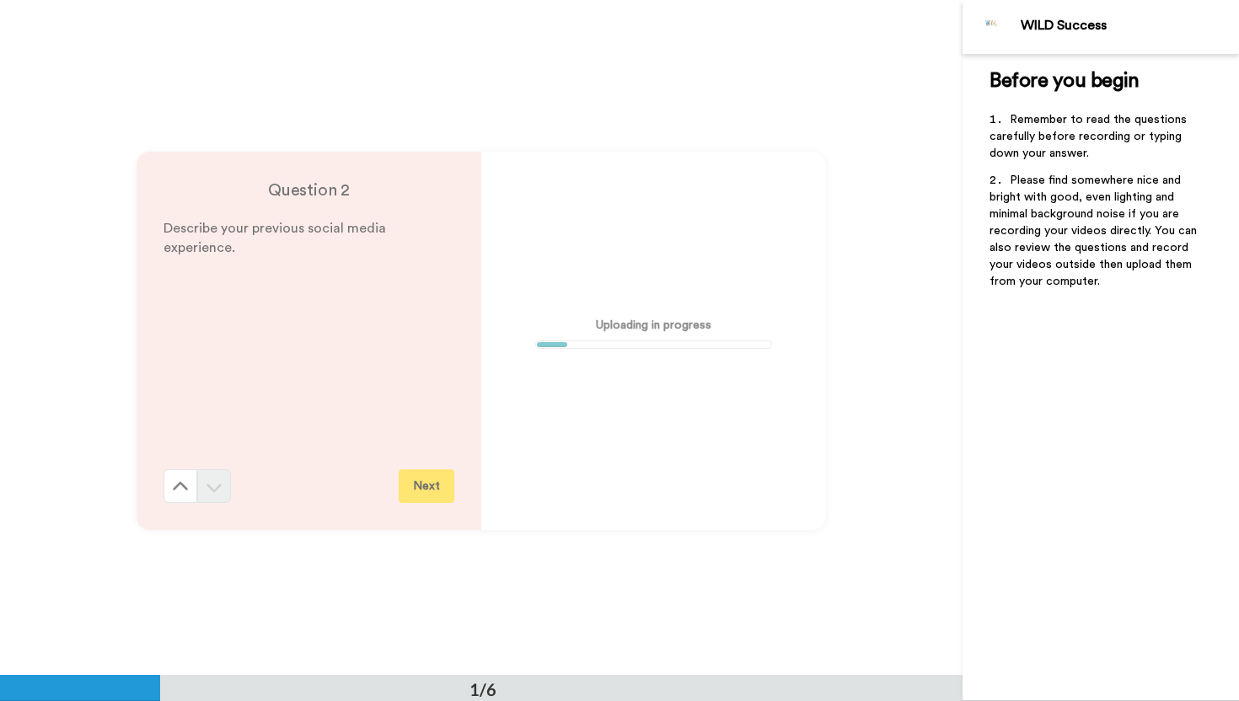
scroll to position [0, 0]
